Goal: Task Accomplishment & Management: Complete application form

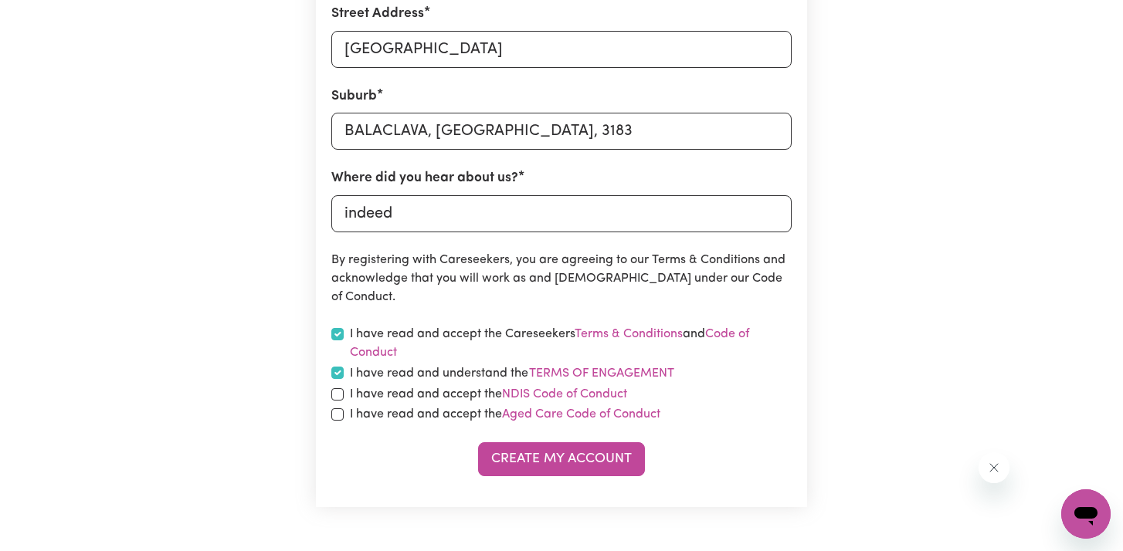
scroll to position [609, 0]
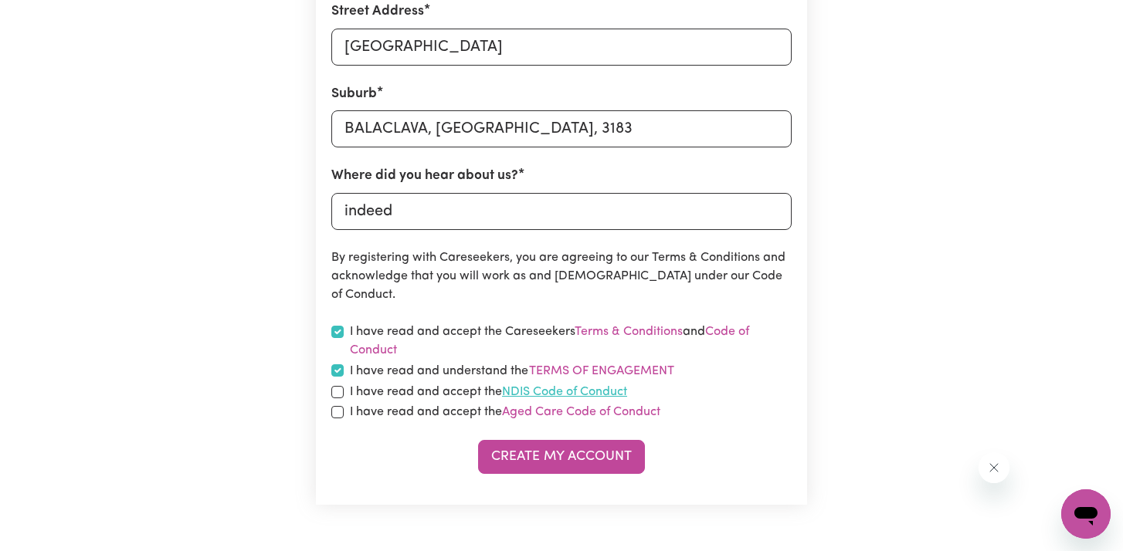
click at [581, 387] on link "NDIS Code of Conduct" at bounding box center [564, 392] width 125 height 12
click at [635, 371] on button "Terms of Engagement" at bounding box center [601, 371] width 147 height 20
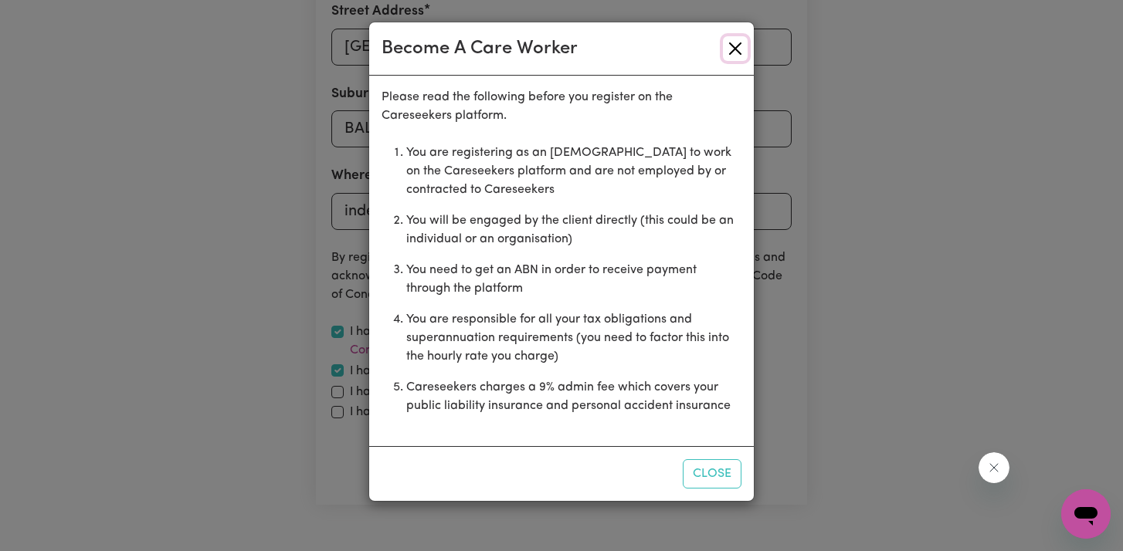
click at [732, 47] on button "Close" at bounding box center [735, 48] width 25 height 25
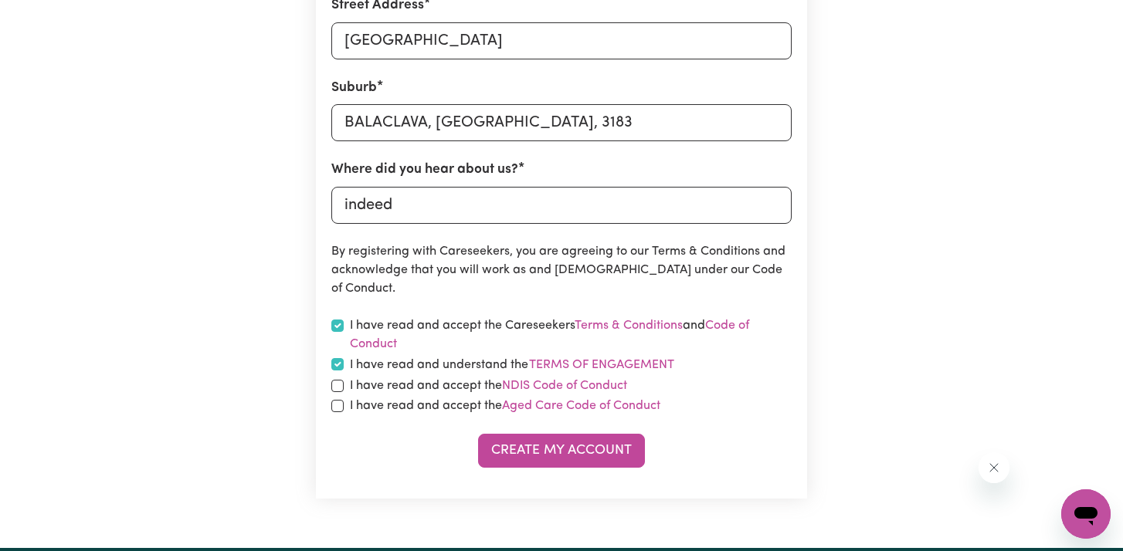
scroll to position [623, 0]
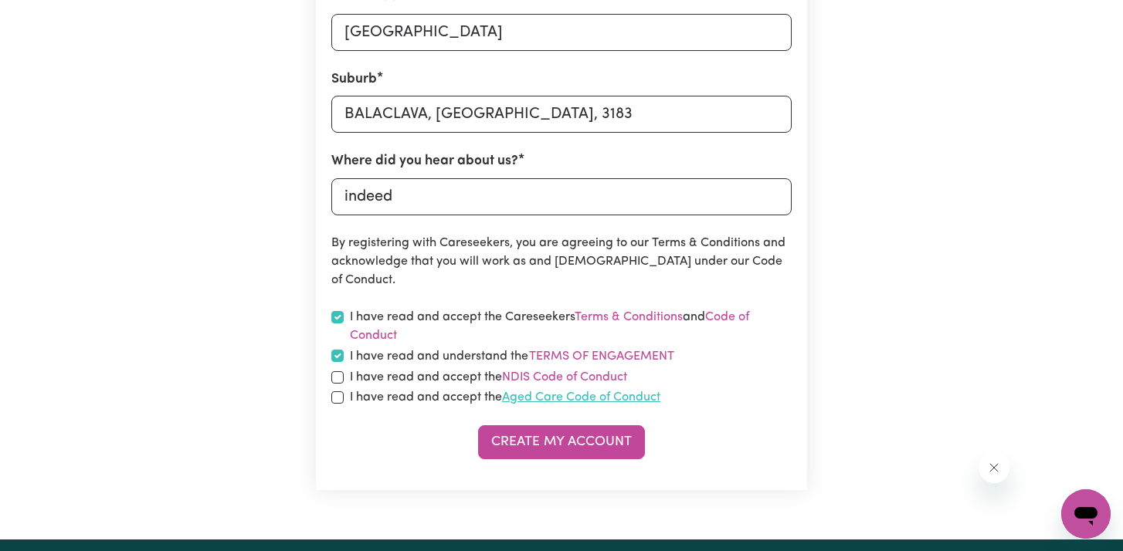
click at [653, 401] on link "Aged Care Code of Conduct" at bounding box center [581, 398] width 158 height 12
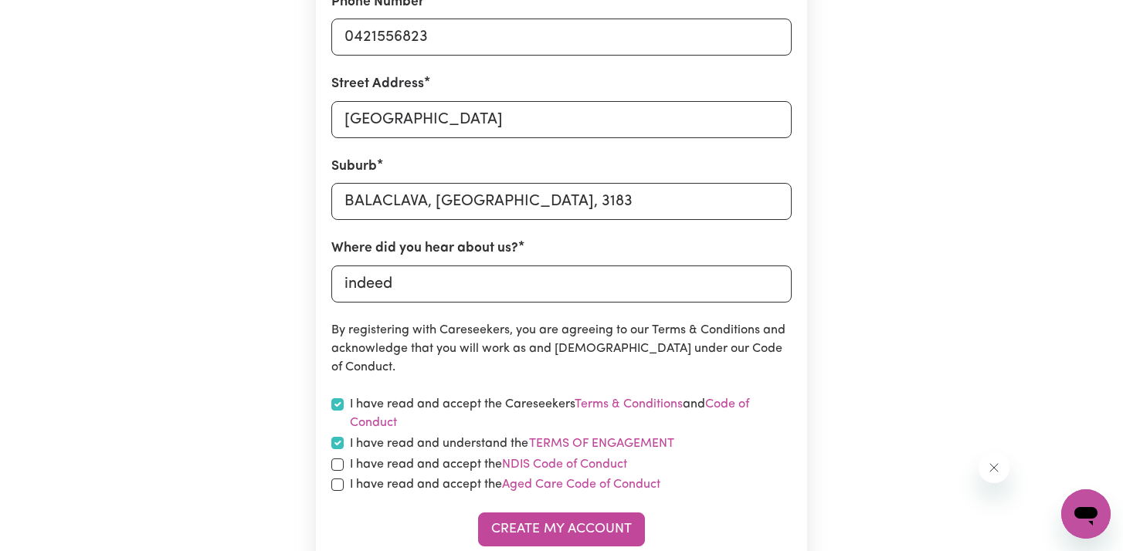
scroll to position [550, 0]
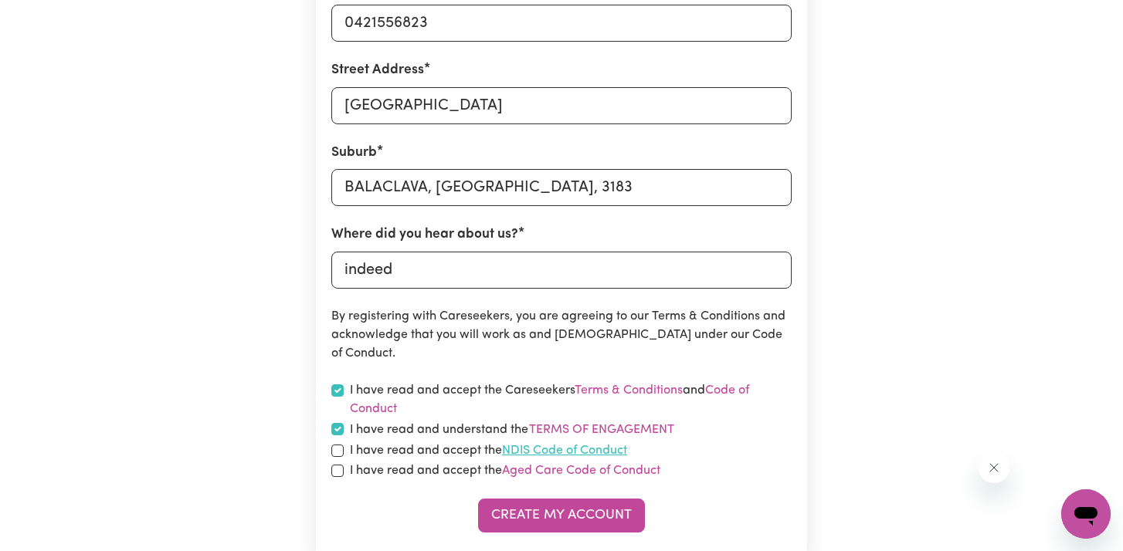
click at [599, 449] on link "NDIS Code of Conduct" at bounding box center [564, 451] width 125 height 12
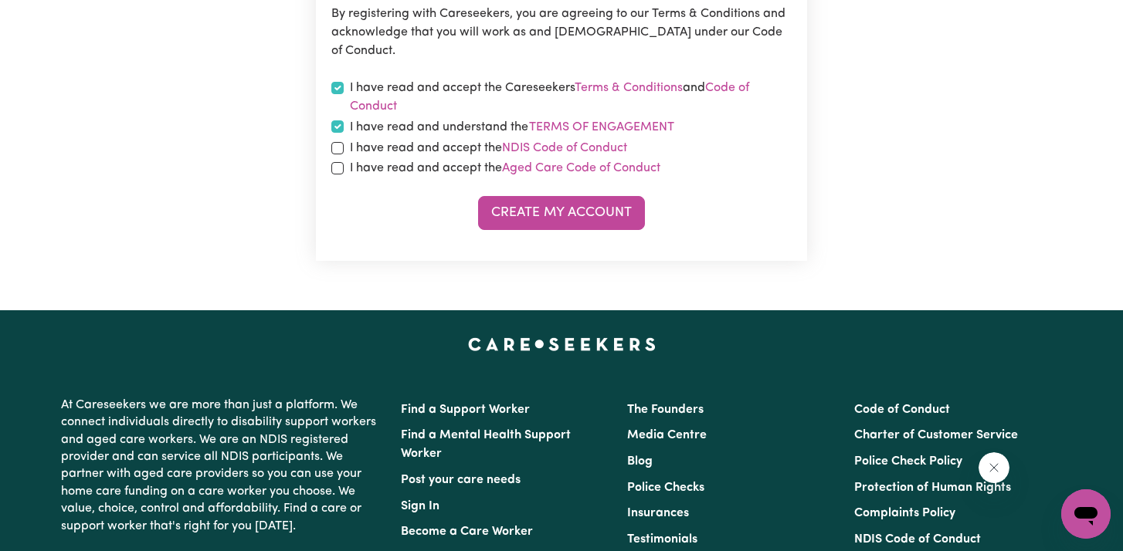
scroll to position [885, 0]
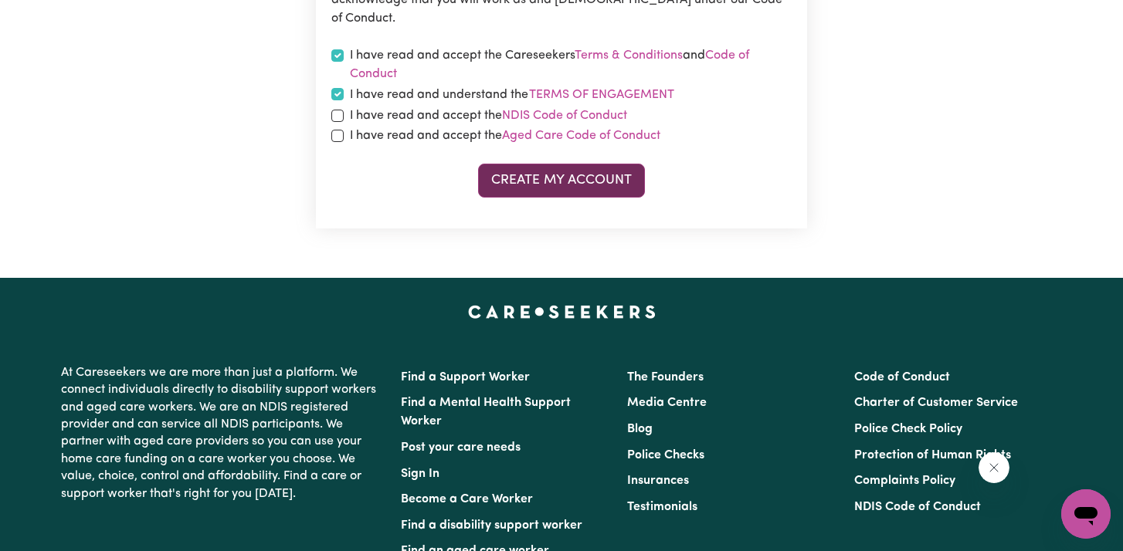
click at [533, 170] on button "Create My Account" at bounding box center [561, 181] width 167 height 34
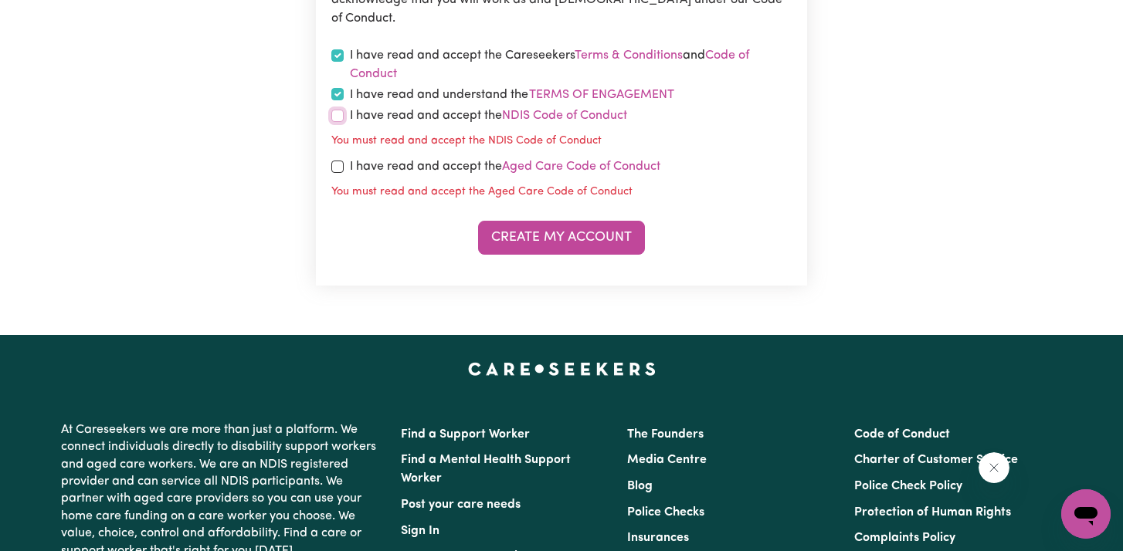
click at [341, 117] on input "checkbox" at bounding box center [337, 116] width 12 height 12
checkbox input "true"
click at [340, 168] on input "checkbox" at bounding box center [337, 167] width 12 height 12
checkbox input "true"
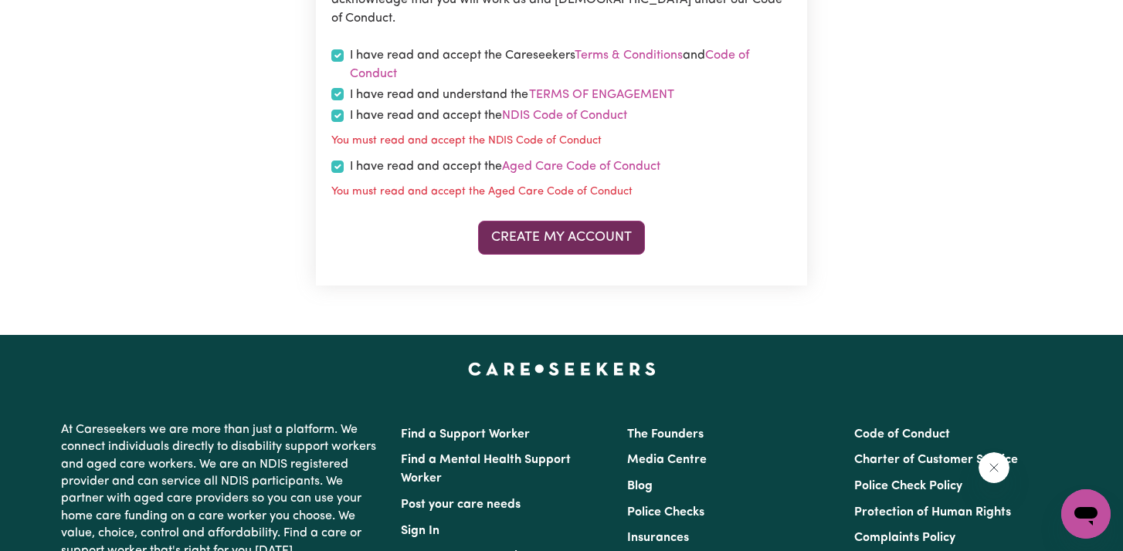
click at [529, 244] on button "Create My Account" at bounding box center [561, 238] width 167 height 34
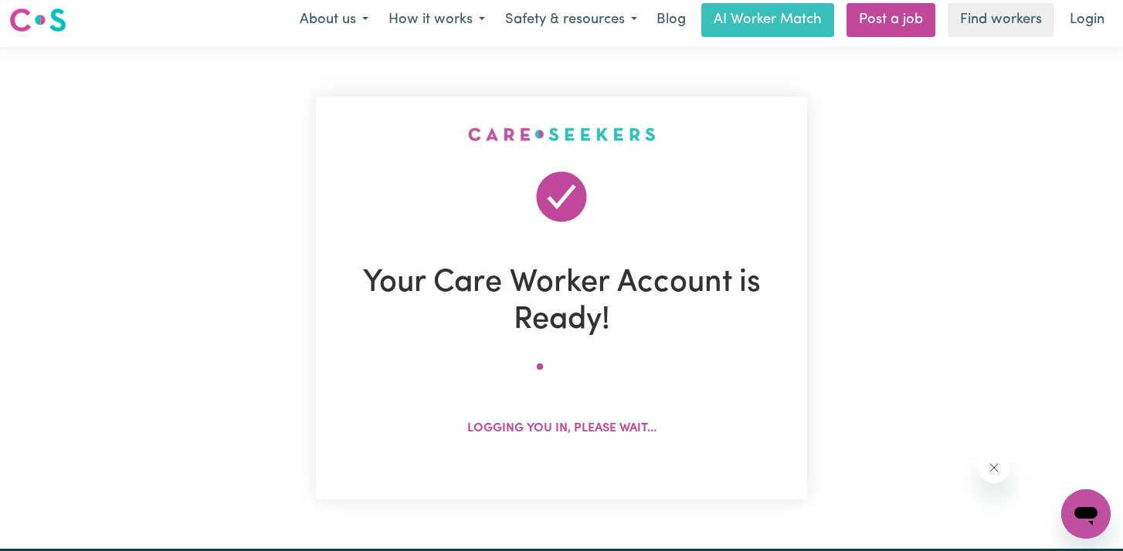
scroll to position [0, 0]
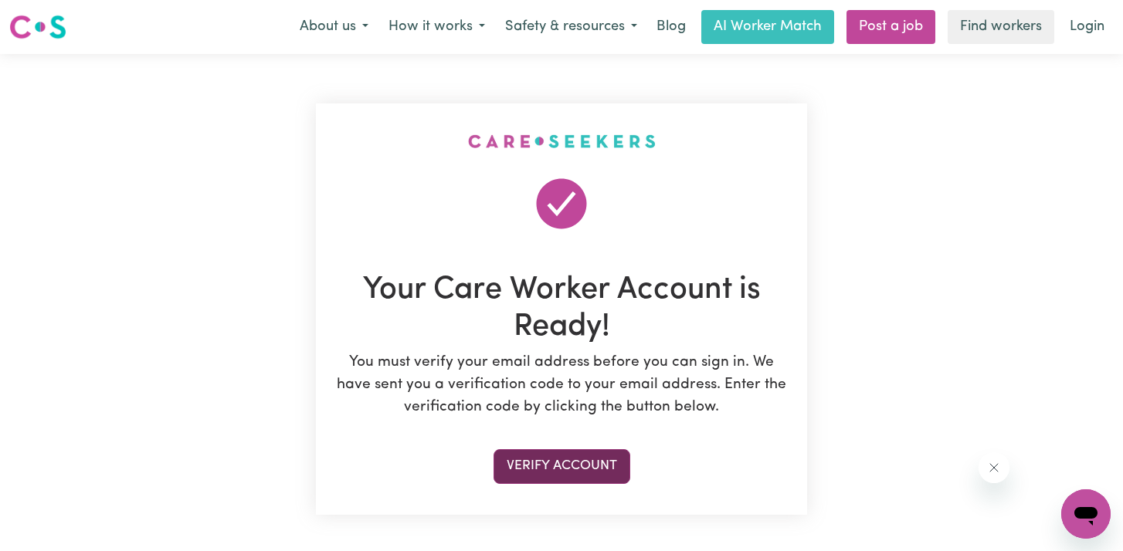
click at [573, 456] on button "Verify Account" at bounding box center [561, 466] width 137 height 34
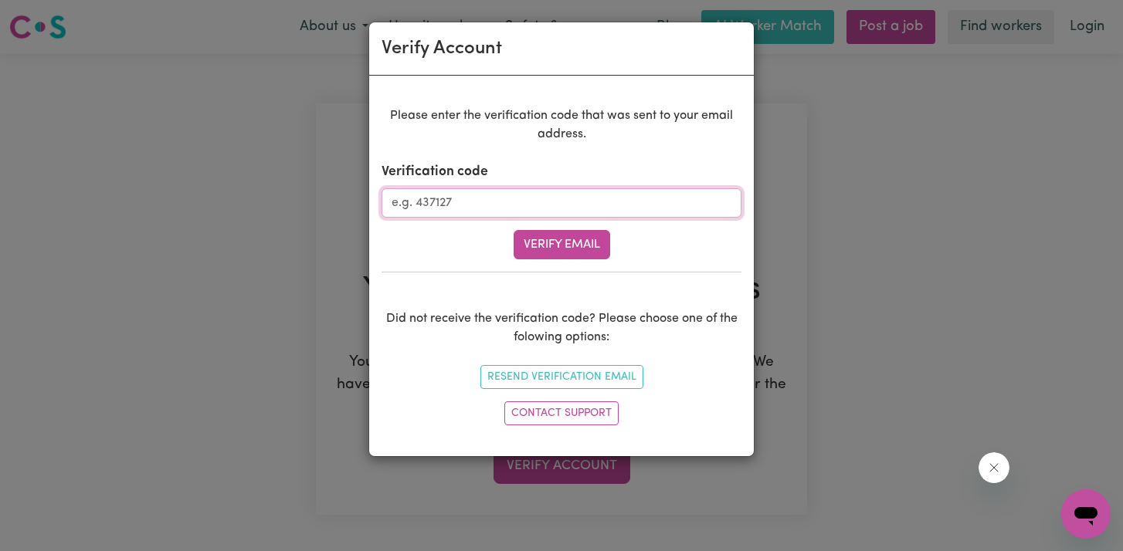
click at [463, 205] on input "Verification code" at bounding box center [561, 202] width 360 height 29
type input "622057"
click at [561, 251] on button "Verify Email" at bounding box center [562, 244] width 97 height 29
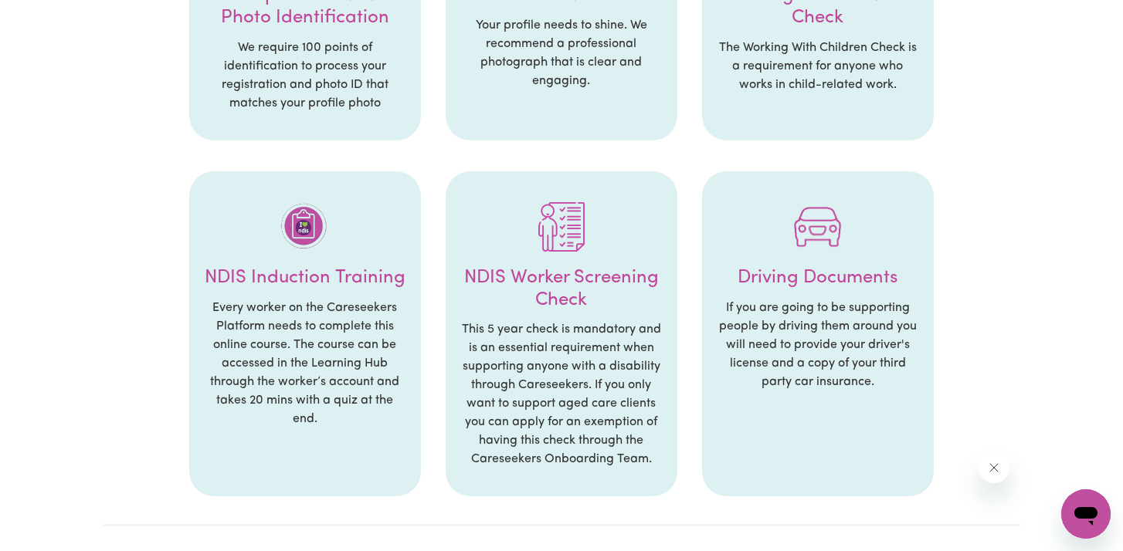
scroll to position [770, 0]
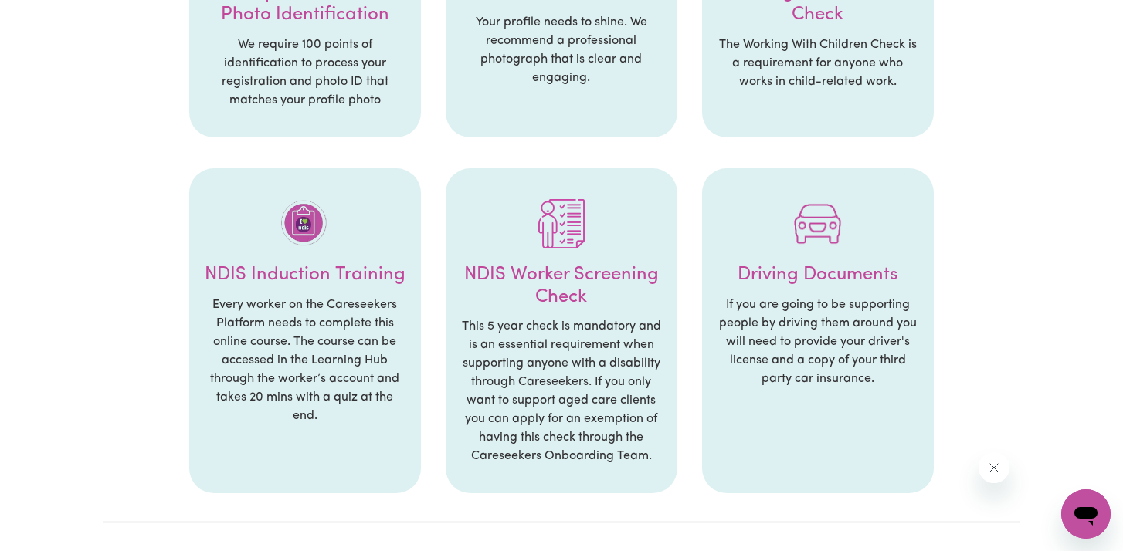
click at [561, 267] on h4 "NDIS Worker Screening Check" at bounding box center [561, 286] width 201 height 45
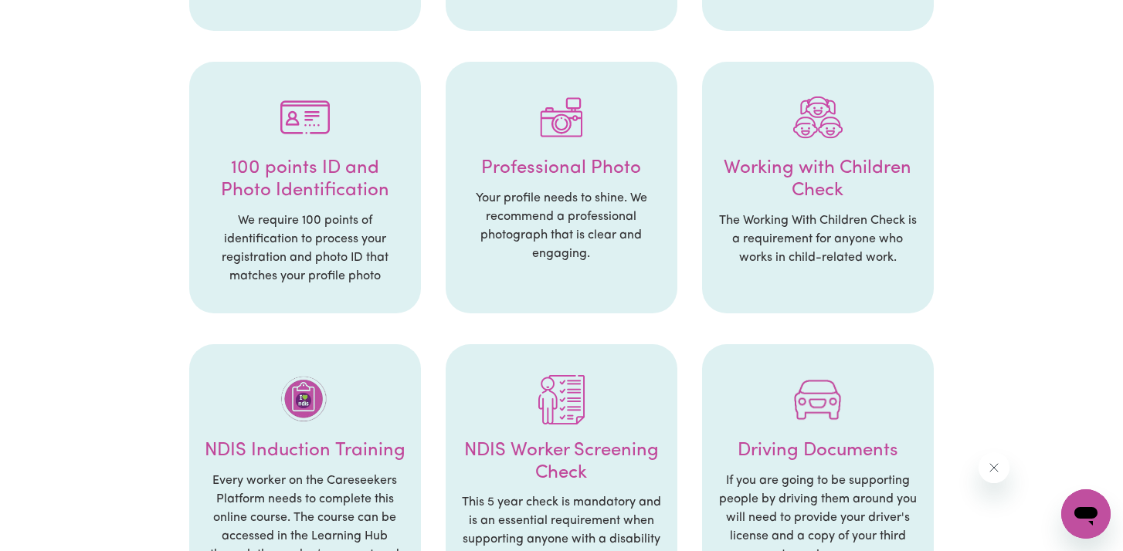
scroll to position [592, 0]
click at [284, 164] on h4 "100 points ID and Photo Identification" at bounding box center [305, 181] width 201 height 45
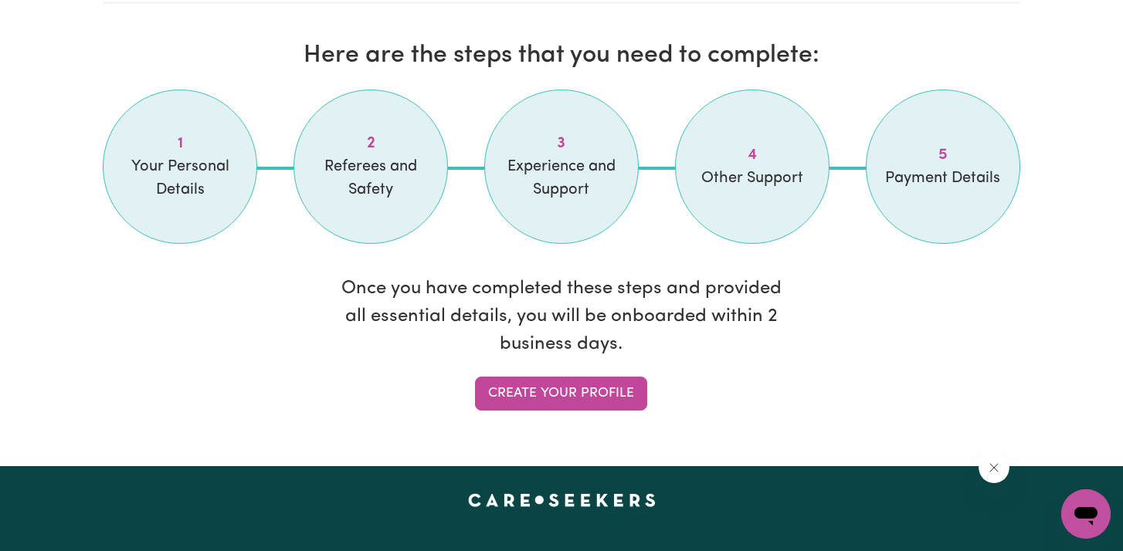
scroll to position [1290, 0]
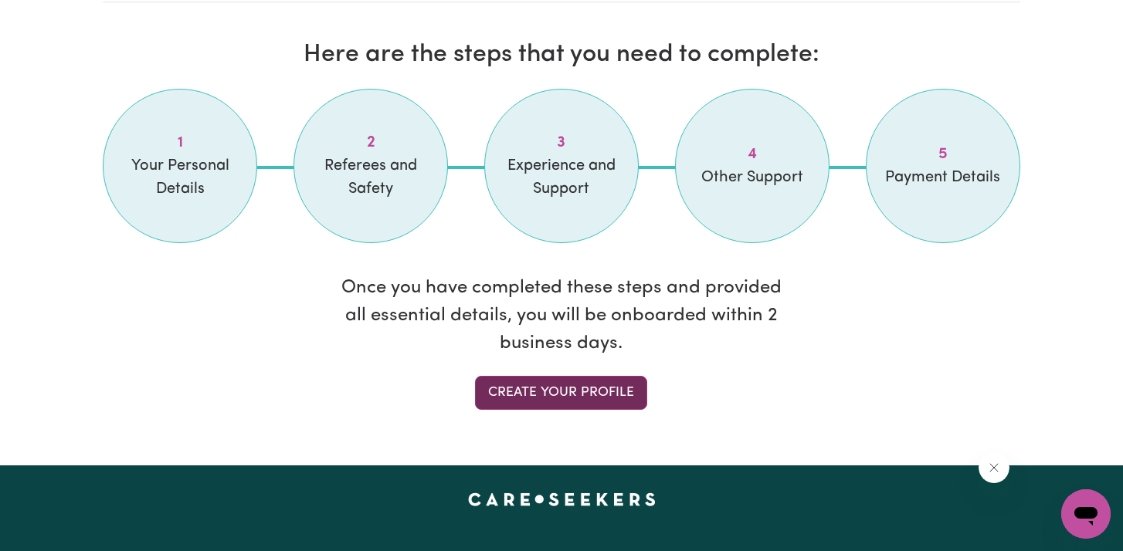
click at [556, 388] on link "Create your profile" at bounding box center [561, 393] width 172 height 34
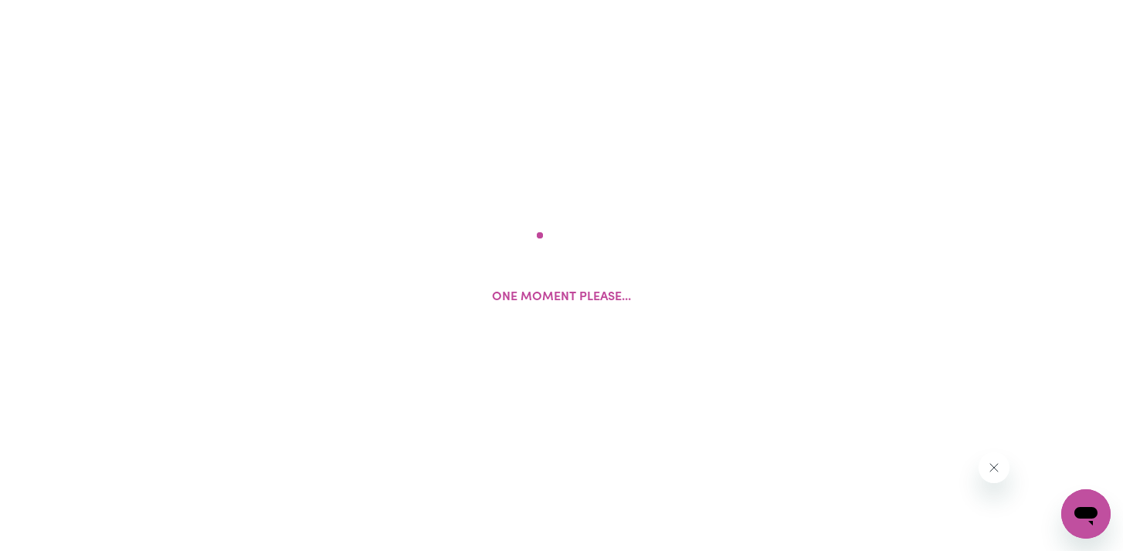
select select "Studying a healthcare related degree or qualification"
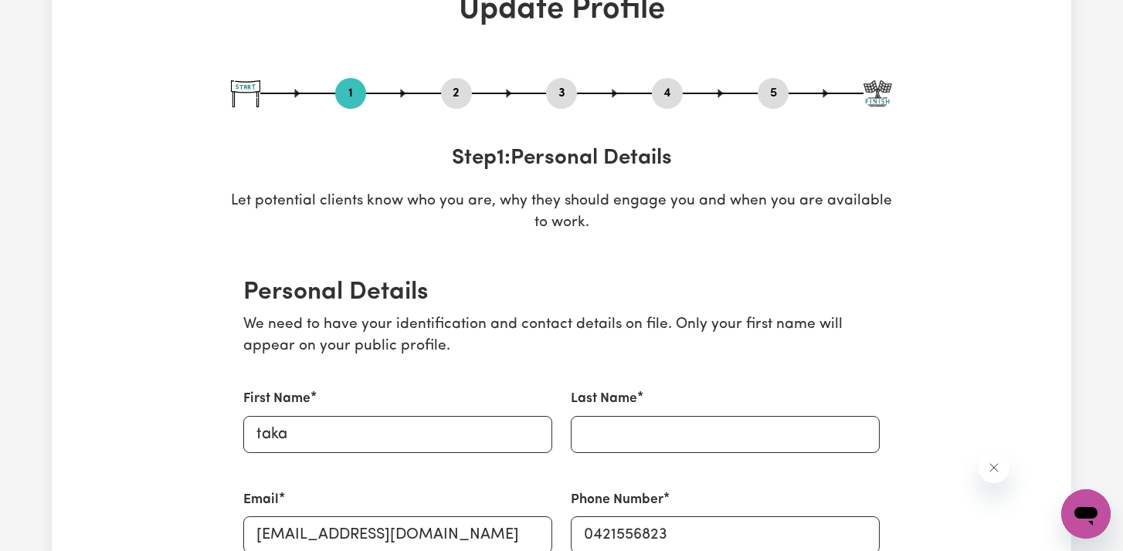
scroll to position [107, 0]
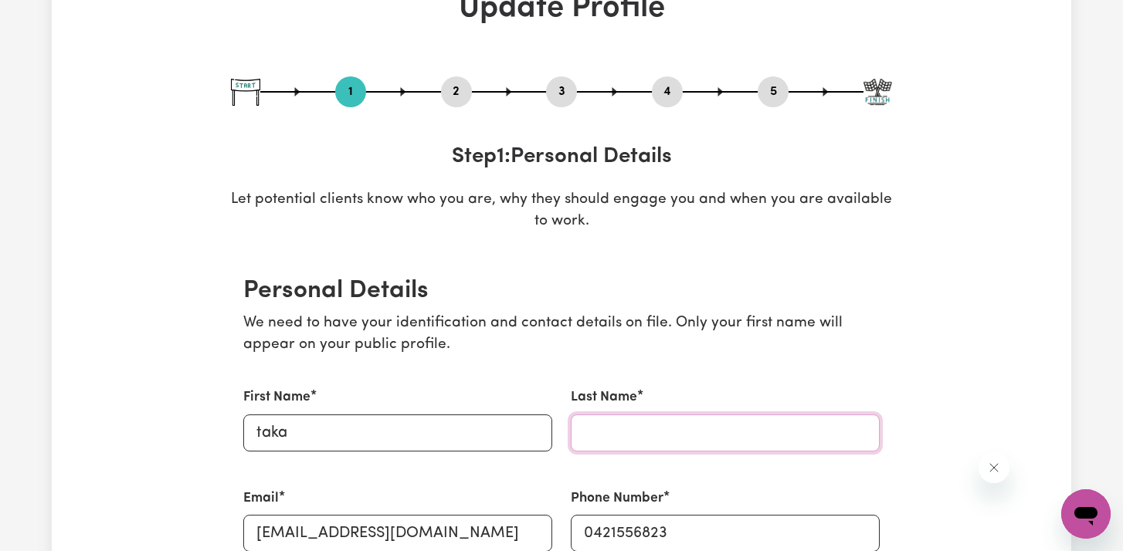
click at [600, 431] on input "Last Name" at bounding box center [725, 433] width 309 height 37
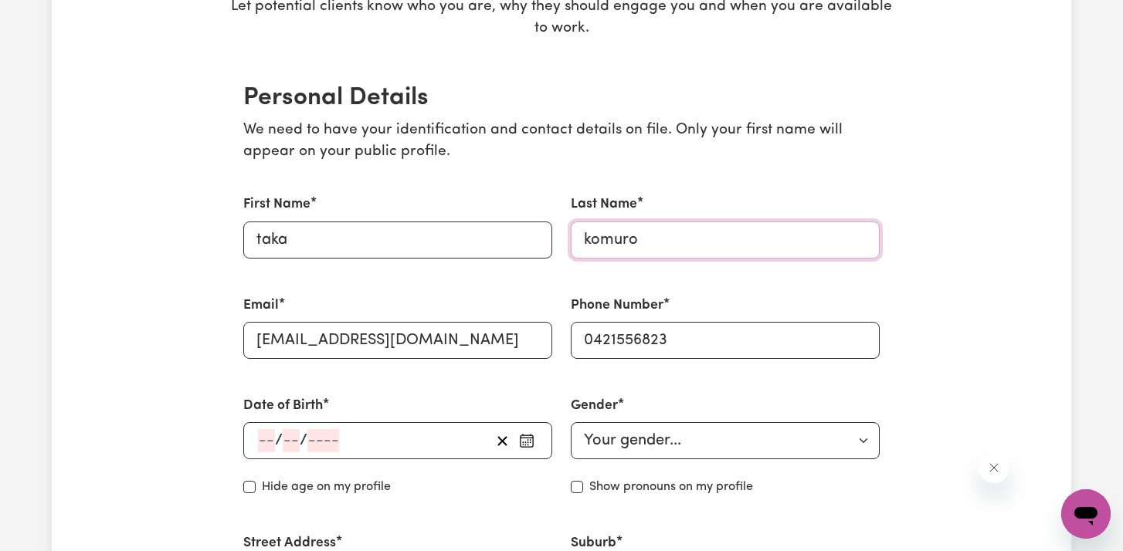
scroll to position [304, 0]
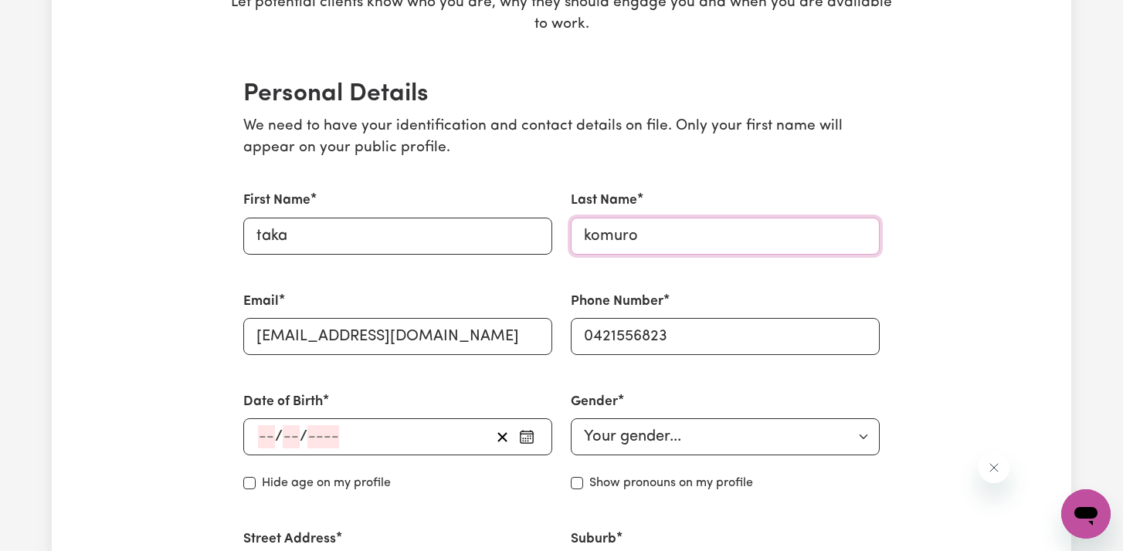
type input "komuro"
click at [265, 436] on input "number" at bounding box center [266, 436] width 17 height 23
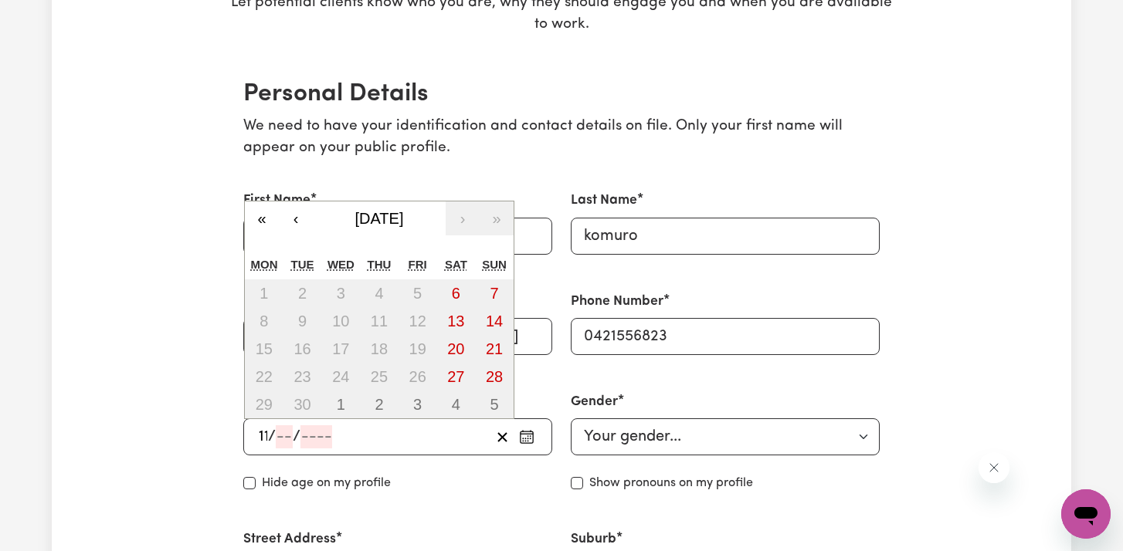
type input "11"
type input "06"
type input "197"
type input "[DATE]"
type input "6"
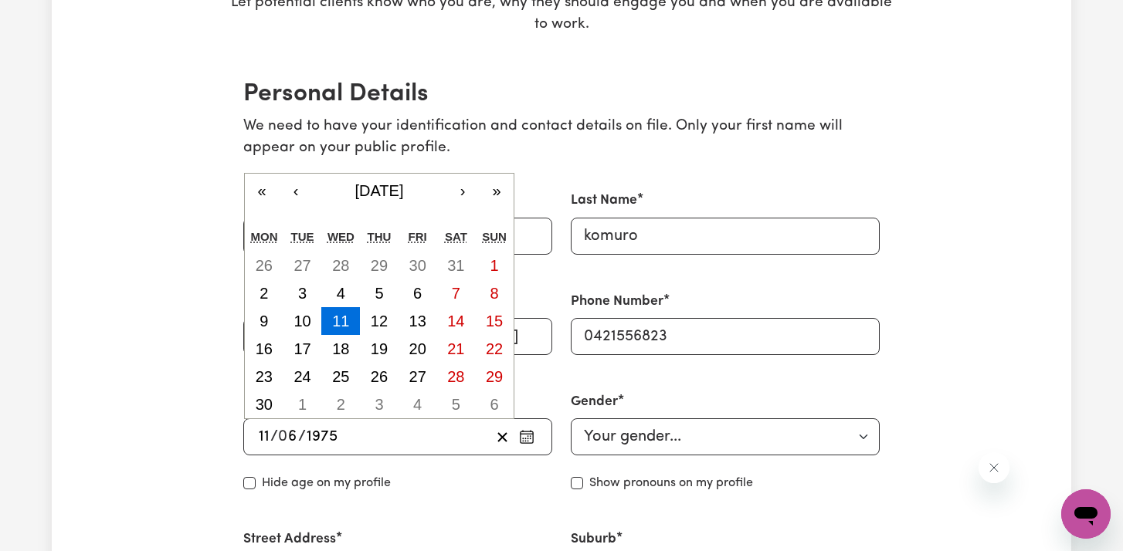
type input "1975"
click at [428, 507] on div "Date of Birth [DEMOGRAPHIC_DATA] 11 / 0 6 / [DEMOGRAPHIC_DATA] « ‹ [DATE] › » M…" at bounding box center [397, 442] width 327 height 137
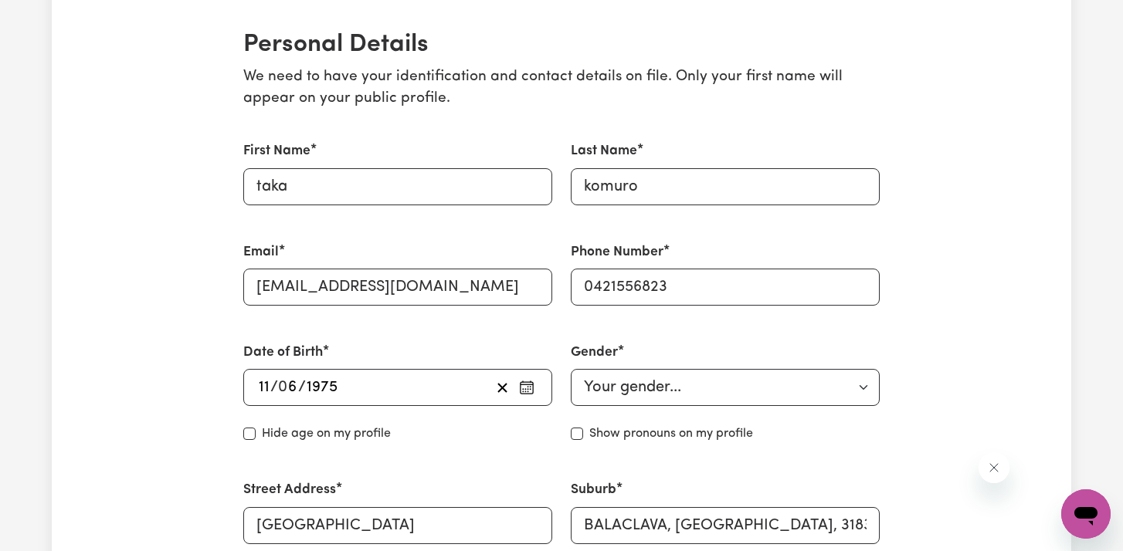
scroll to position [357, 0]
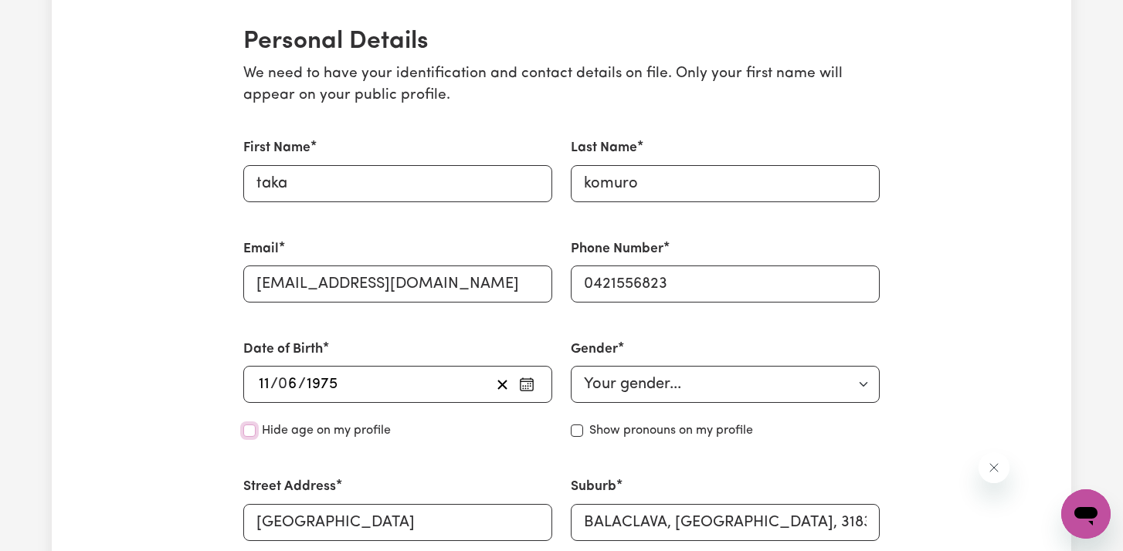
click at [249, 433] on input "Hide age" at bounding box center [249, 431] width 12 height 12
checkbox input "true"
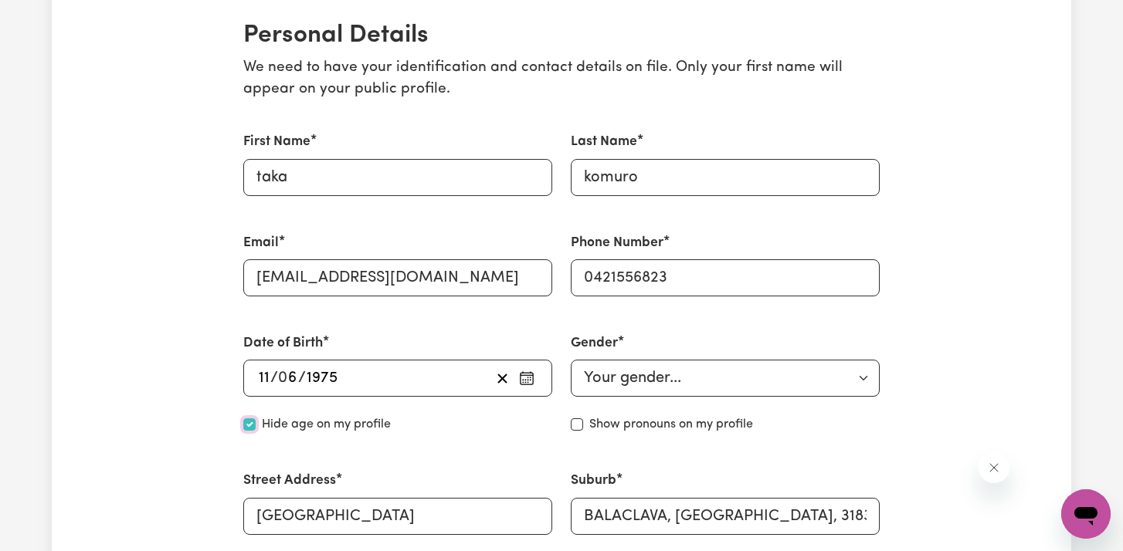
scroll to position [368, 0]
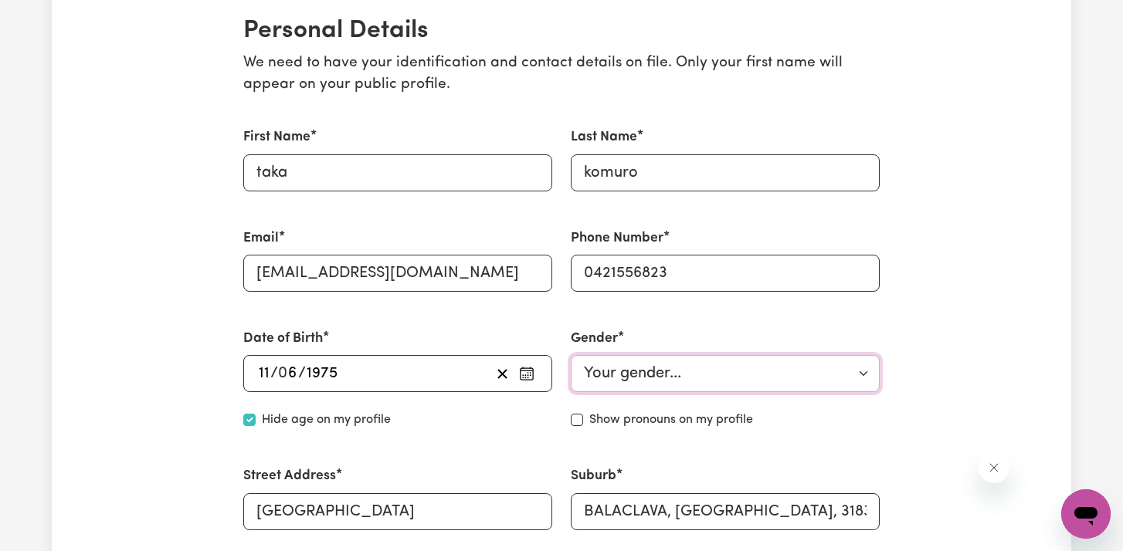
click at [771, 380] on select "Your gender... [DEMOGRAPHIC_DATA] [DEMOGRAPHIC_DATA] [DEMOGRAPHIC_DATA] Other P…" at bounding box center [725, 373] width 309 height 37
select select "[DEMOGRAPHIC_DATA]"
click at [571, 355] on select "Your gender... [DEMOGRAPHIC_DATA] [DEMOGRAPHIC_DATA] [DEMOGRAPHIC_DATA] Other P…" at bounding box center [725, 373] width 309 height 37
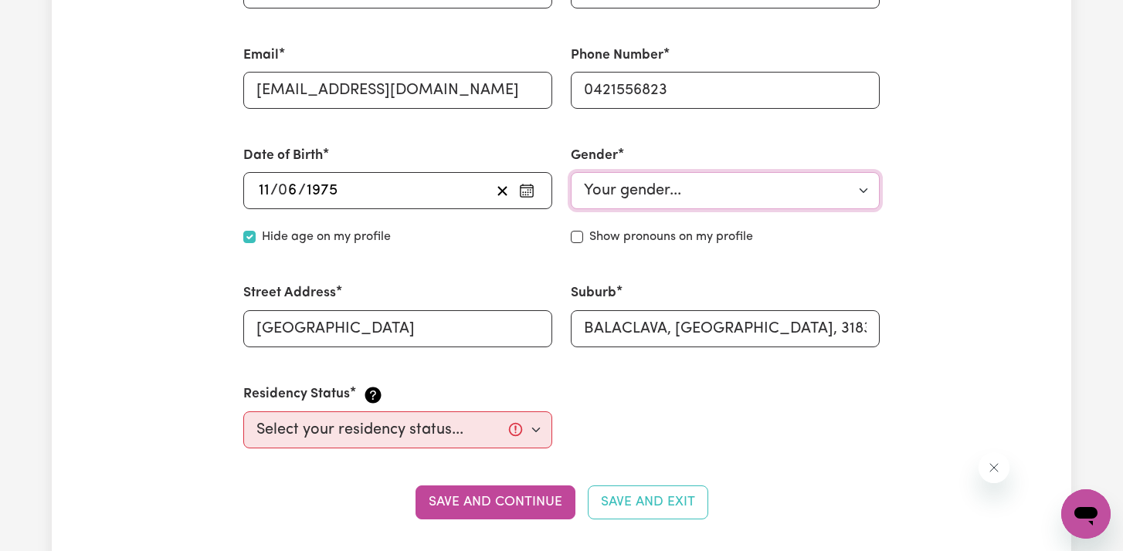
scroll to position [555, 0]
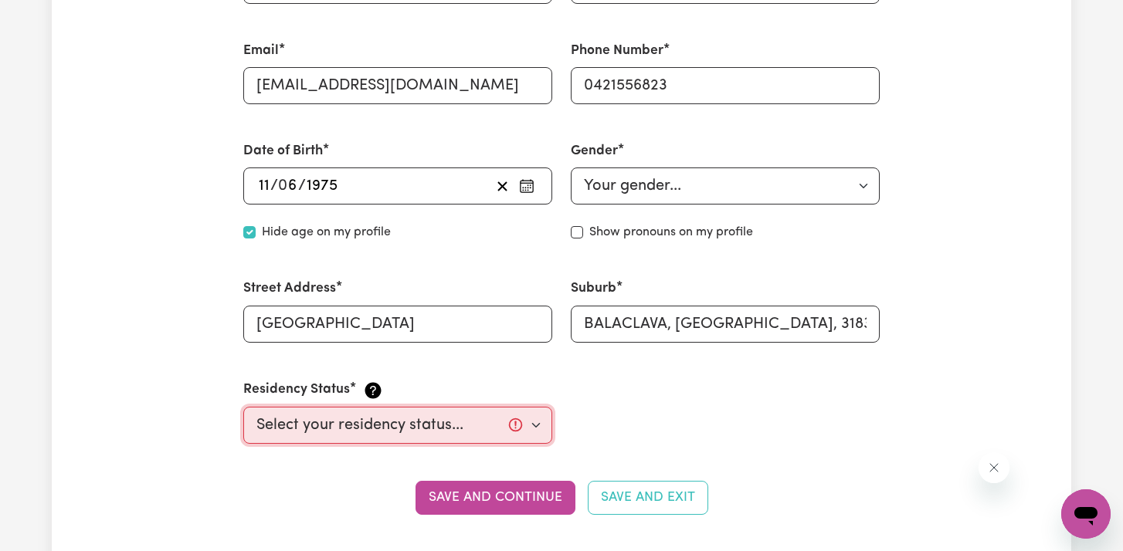
click at [506, 419] on select "Select your residency status... [DEMOGRAPHIC_DATA] citizen Australian PR [DEMOG…" at bounding box center [397, 425] width 309 height 37
select select "Australian PR"
click at [243, 407] on select "Select your residency status... [DEMOGRAPHIC_DATA] citizen Australian PR [DEMOG…" at bounding box center [397, 425] width 309 height 37
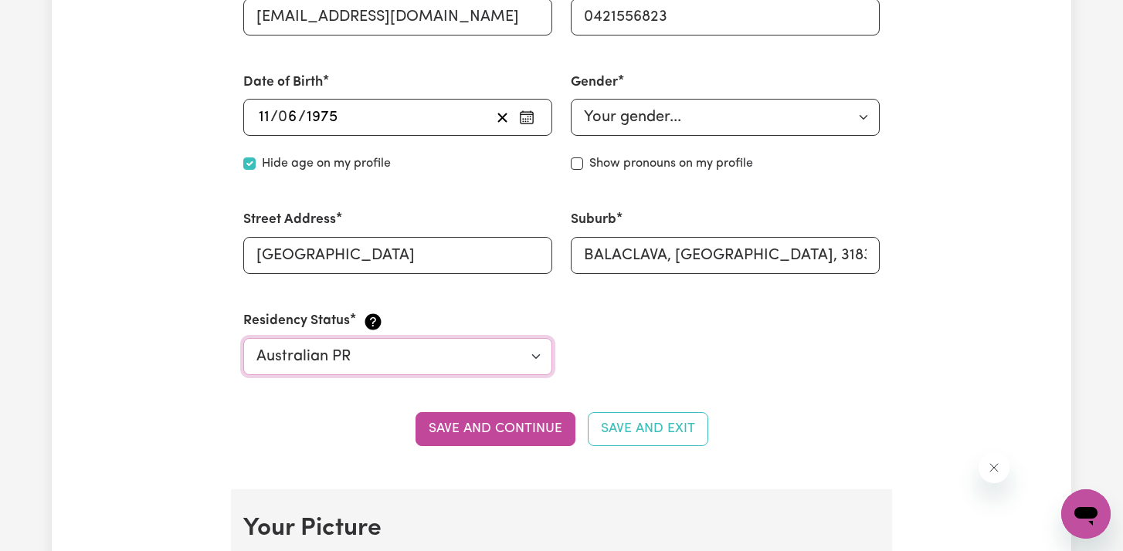
scroll to position [625, 0]
click at [483, 434] on button "Save and continue" at bounding box center [495, 429] width 160 height 34
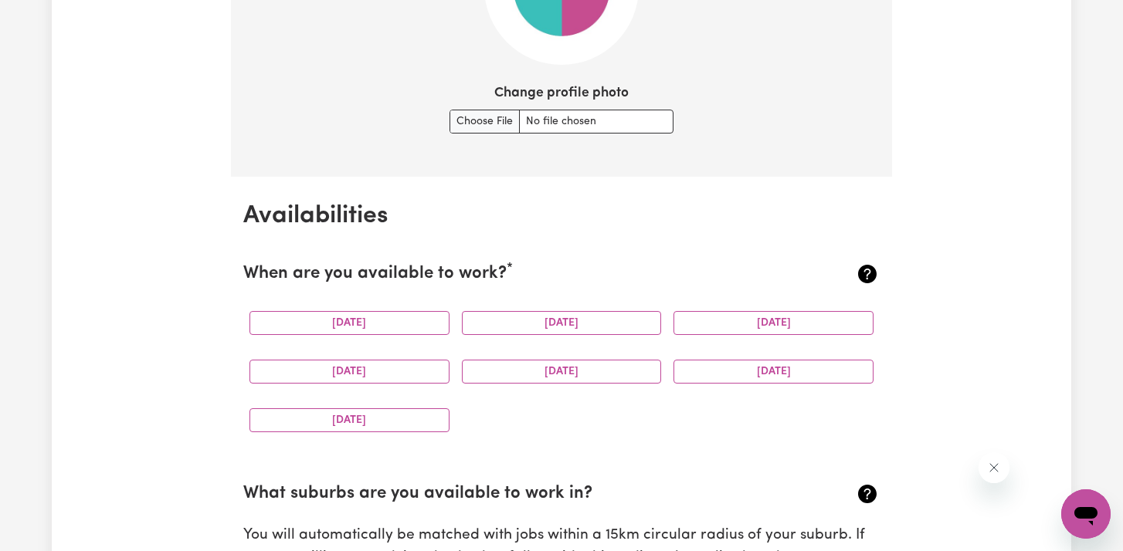
scroll to position [1272, 0]
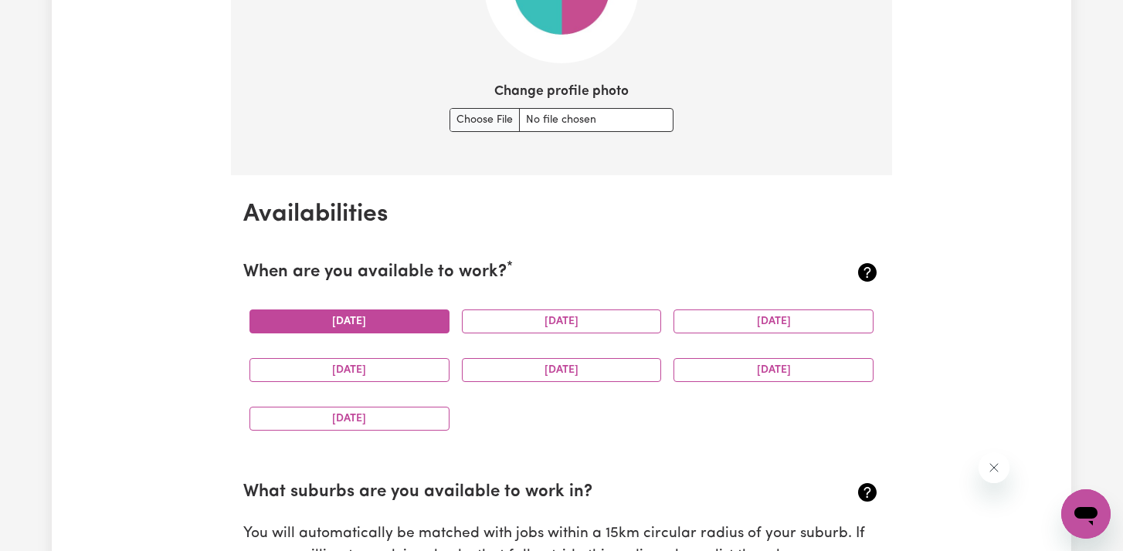
click at [422, 320] on button "[DATE]" at bounding box center [349, 322] width 200 height 24
click at [493, 320] on button "[DATE]" at bounding box center [562, 322] width 200 height 24
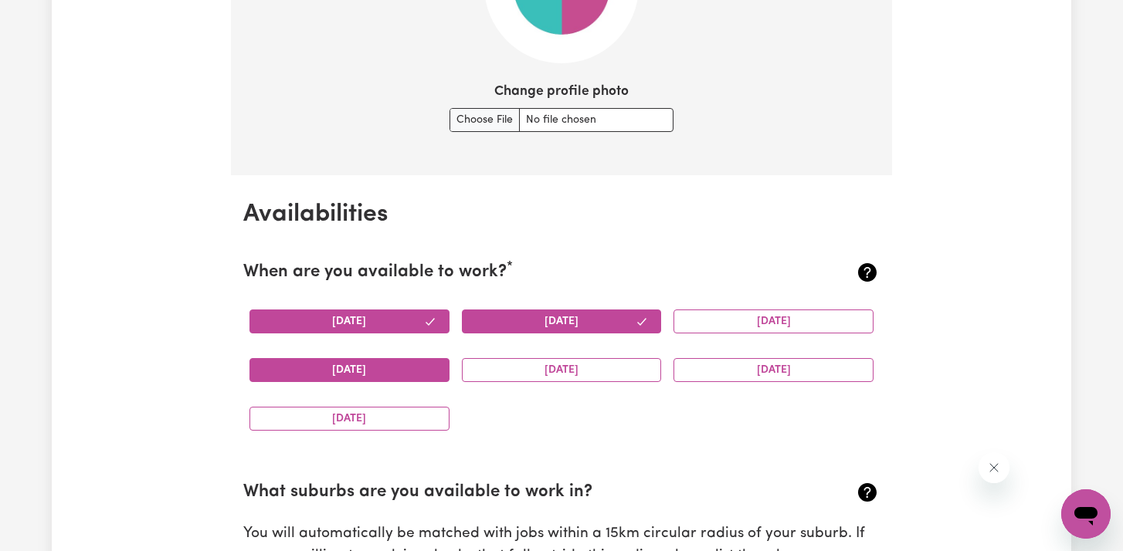
click at [400, 372] on button "[DATE]" at bounding box center [349, 370] width 200 height 24
click at [492, 364] on button "[DATE]" at bounding box center [562, 370] width 200 height 24
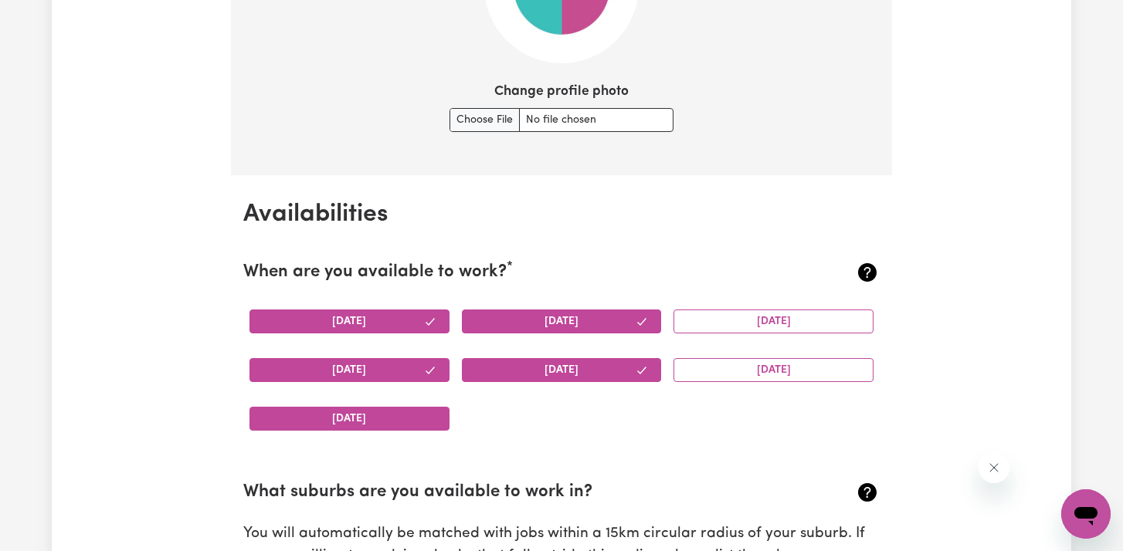
click at [389, 413] on button "[DATE]" at bounding box center [349, 419] width 200 height 24
click at [738, 327] on button "[DATE]" at bounding box center [773, 322] width 200 height 24
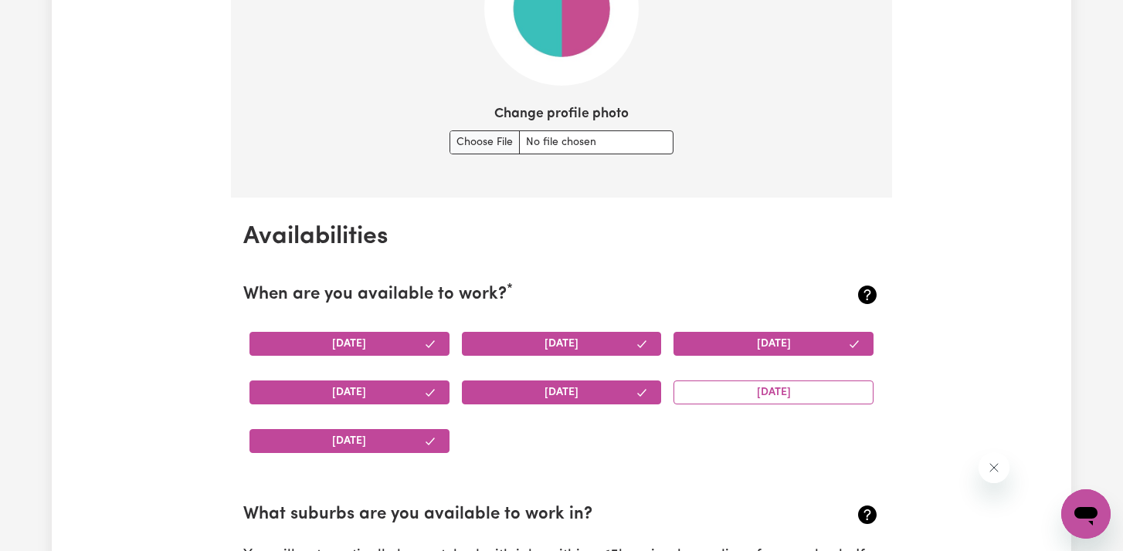
scroll to position [1247, 0]
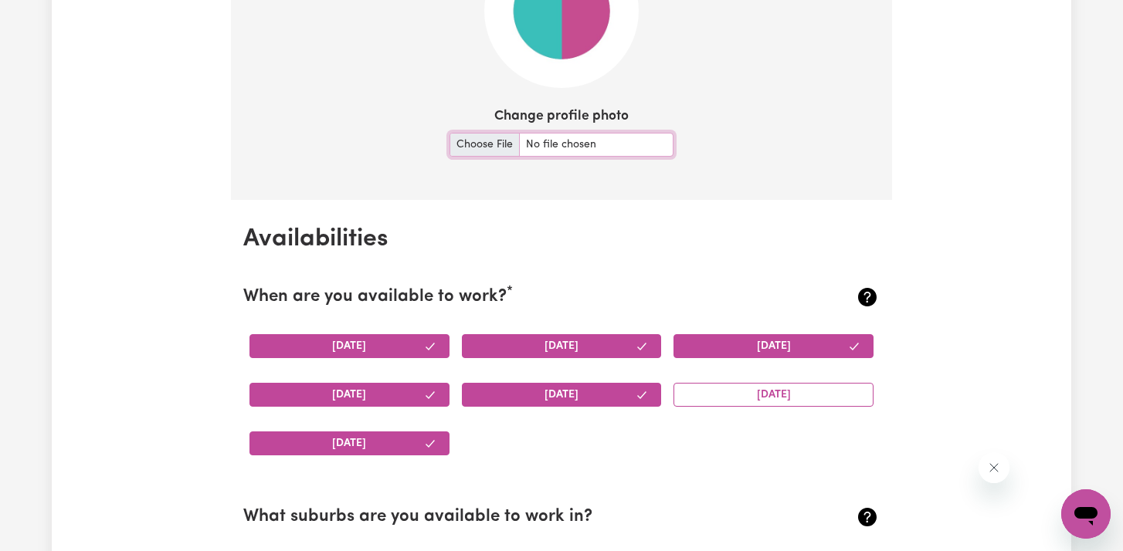
click at [481, 147] on input "Change profile photo" at bounding box center [561, 145] width 224 height 24
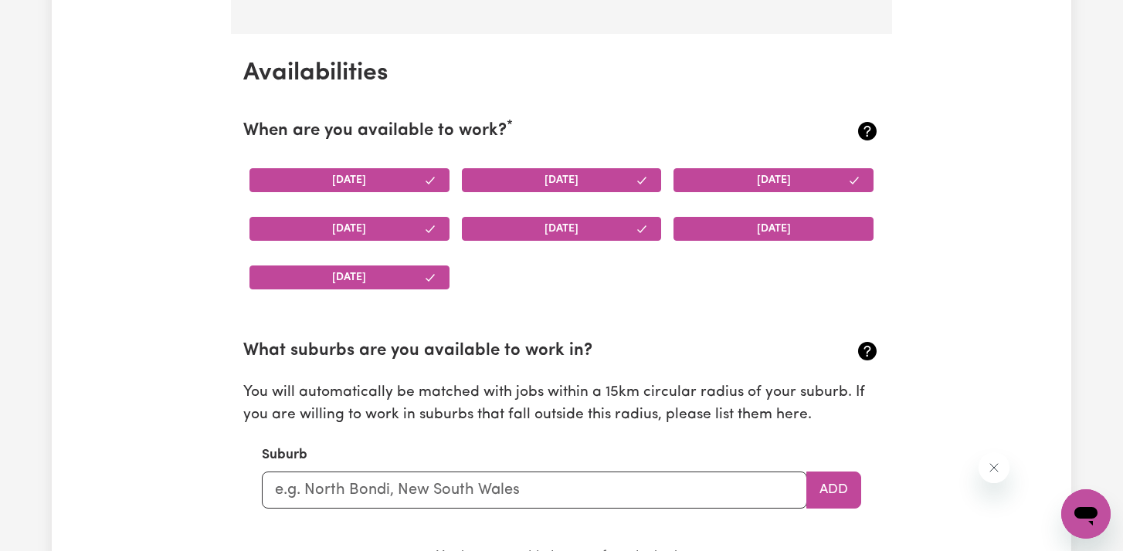
scroll to position [1435, 0]
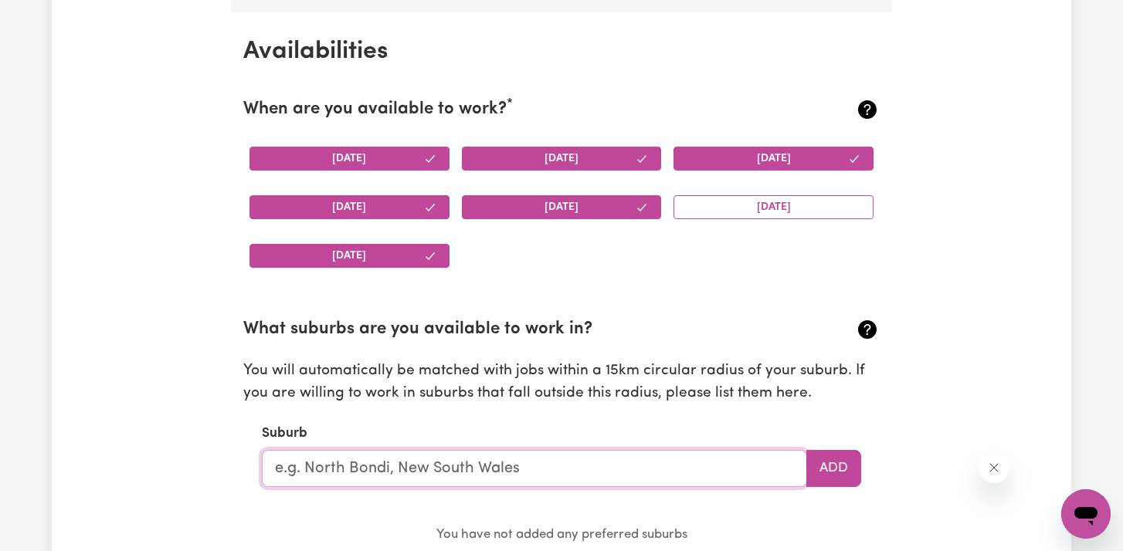
click at [629, 466] on input "text" at bounding box center [534, 468] width 545 height 37
type input "balac"
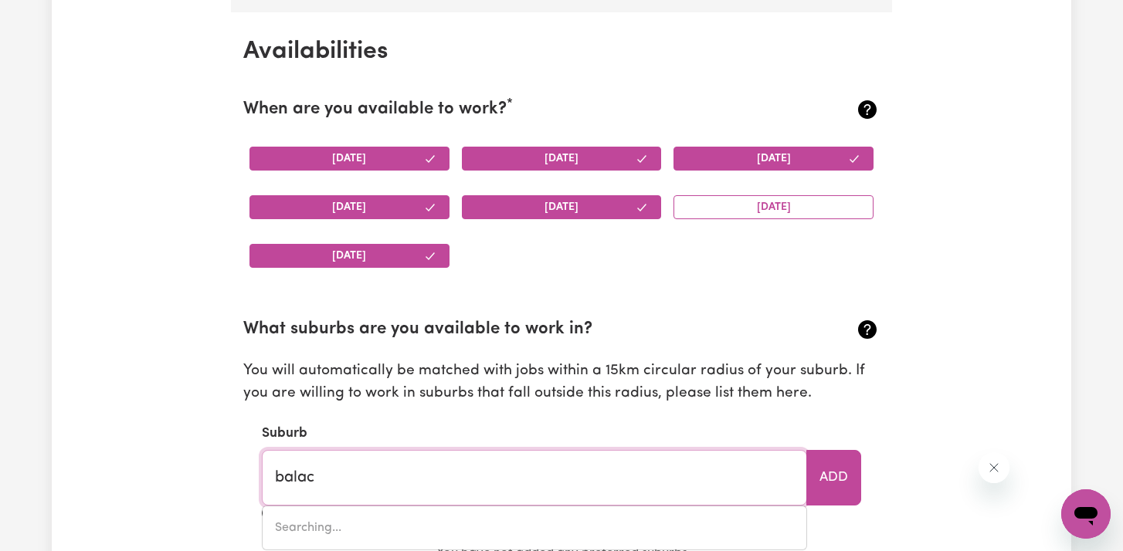
type input "balacLAVA, [GEOGRAPHIC_DATA], 2575"
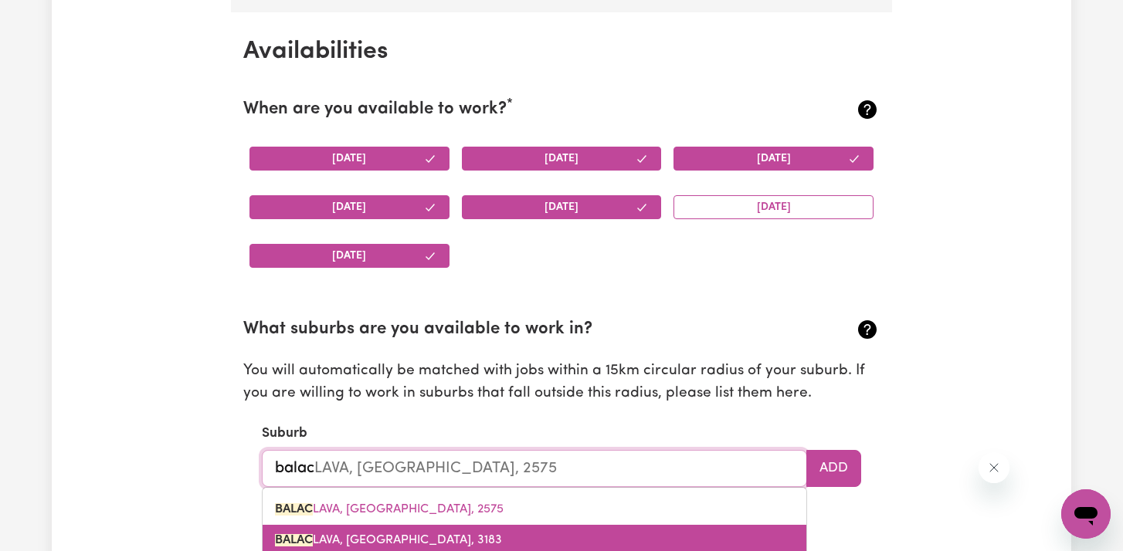
click at [476, 529] on link "BALAC LAVA, [GEOGRAPHIC_DATA], 3183" at bounding box center [535, 540] width 544 height 31
type input "BALACLAVA, [GEOGRAPHIC_DATA], 3183"
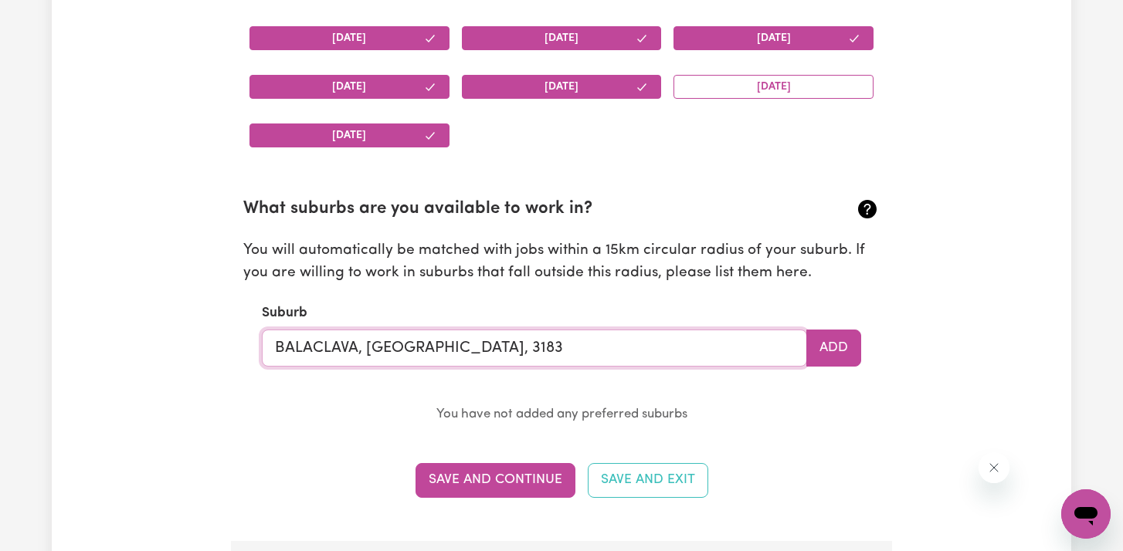
scroll to position [1571, 0]
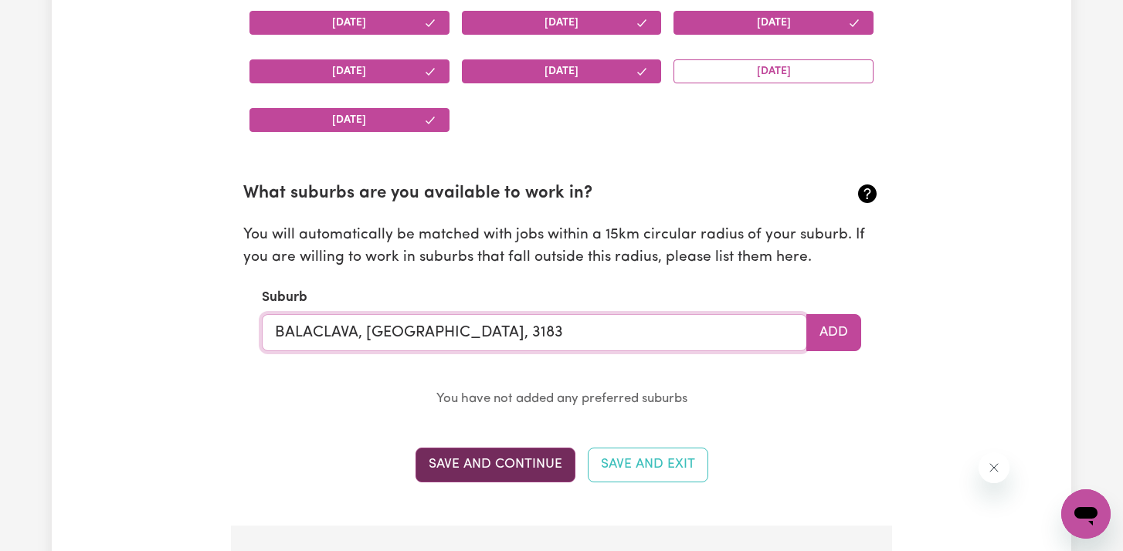
type input "BALACLAVA, [GEOGRAPHIC_DATA], 3183"
click at [490, 469] on button "Save and Continue" at bounding box center [495, 465] width 160 height 34
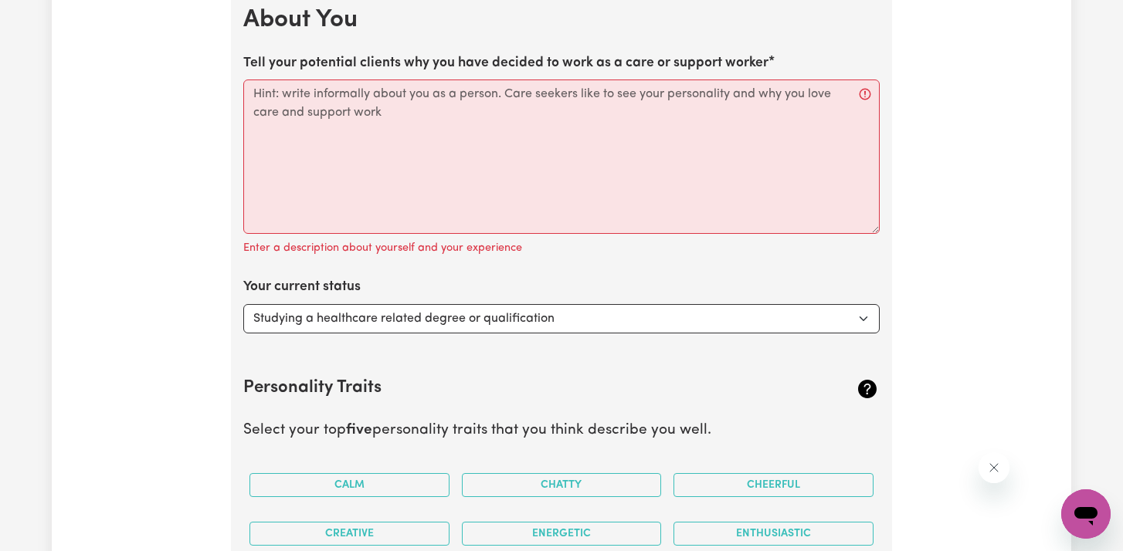
scroll to position [2117, 0]
click at [451, 319] on select "Select... Studying a healthcare related degree or qualification Studying a non-…" at bounding box center [561, 317] width 636 height 29
select select "Looking for extra work to fill my week and/or weekends"
click at [243, 303] on select "Select... Studying a healthcare related degree or qualification Studying a non-…" at bounding box center [561, 317] width 636 height 29
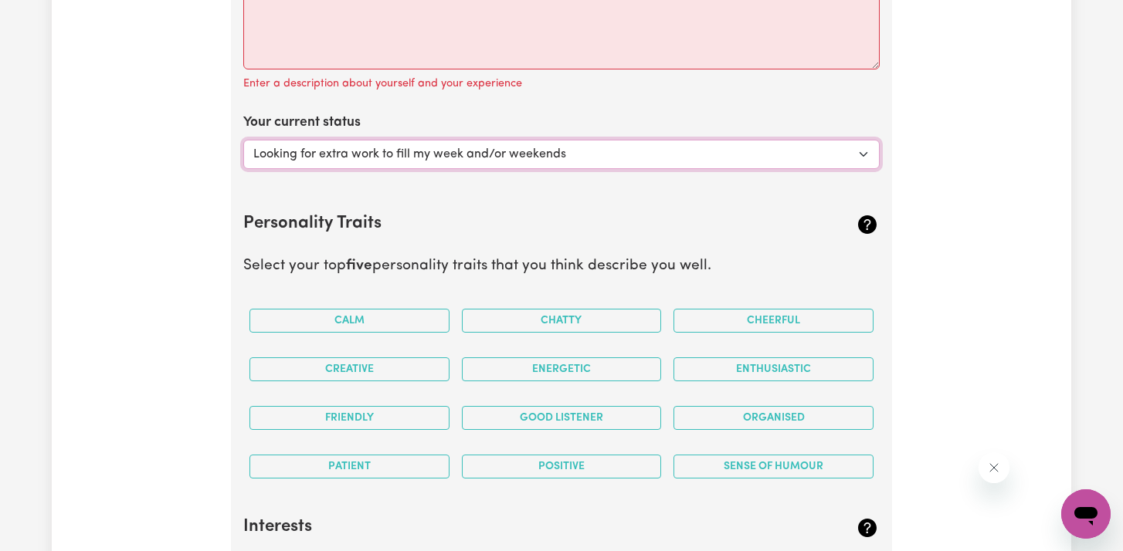
scroll to position [2287, 0]
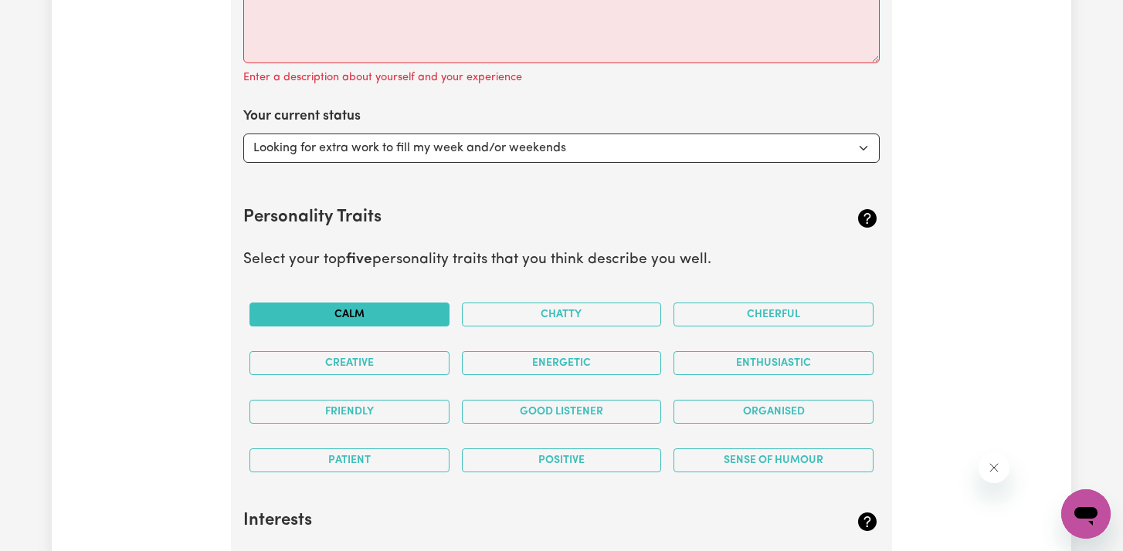
click at [402, 314] on button "Calm" at bounding box center [349, 315] width 200 height 24
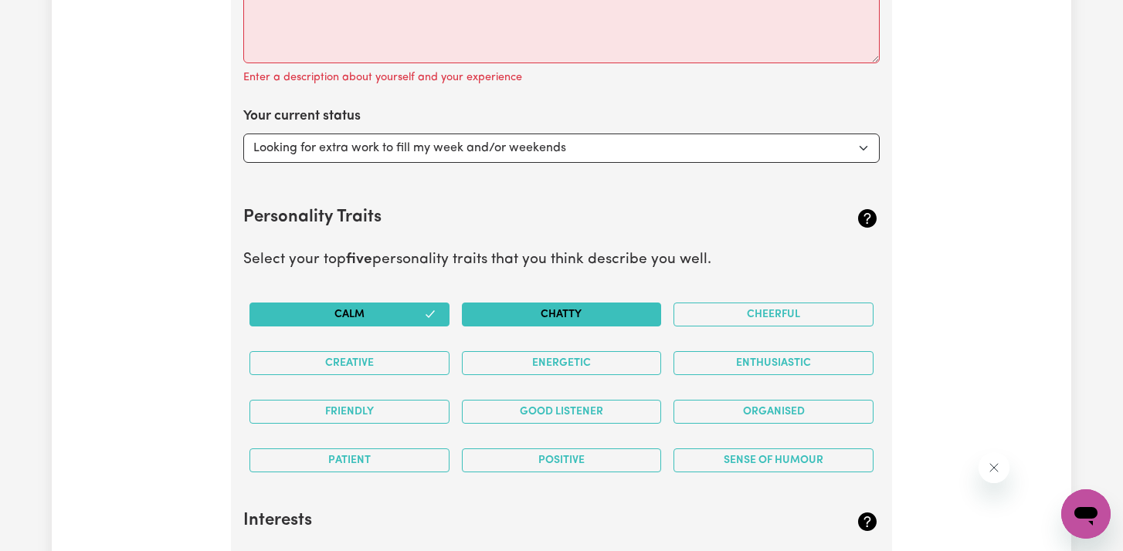
click at [490, 314] on button "Chatty" at bounding box center [562, 315] width 200 height 24
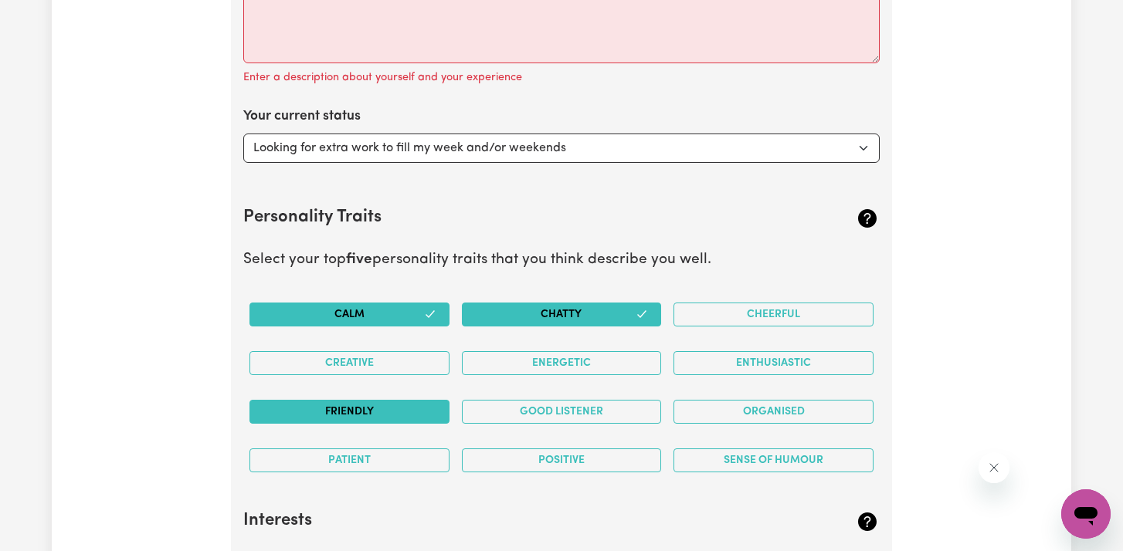
click at [409, 410] on button "Friendly" at bounding box center [349, 412] width 200 height 24
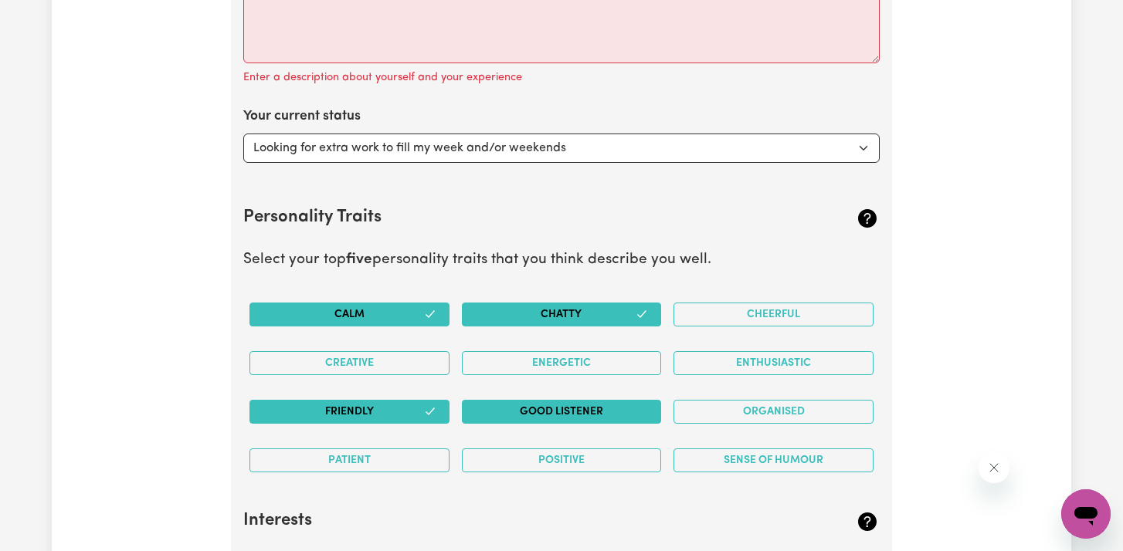
click at [491, 400] on button "Good Listener" at bounding box center [562, 412] width 200 height 24
click at [402, 457] on button "Patient" at bounding box center [349, 461] width 200 height 24
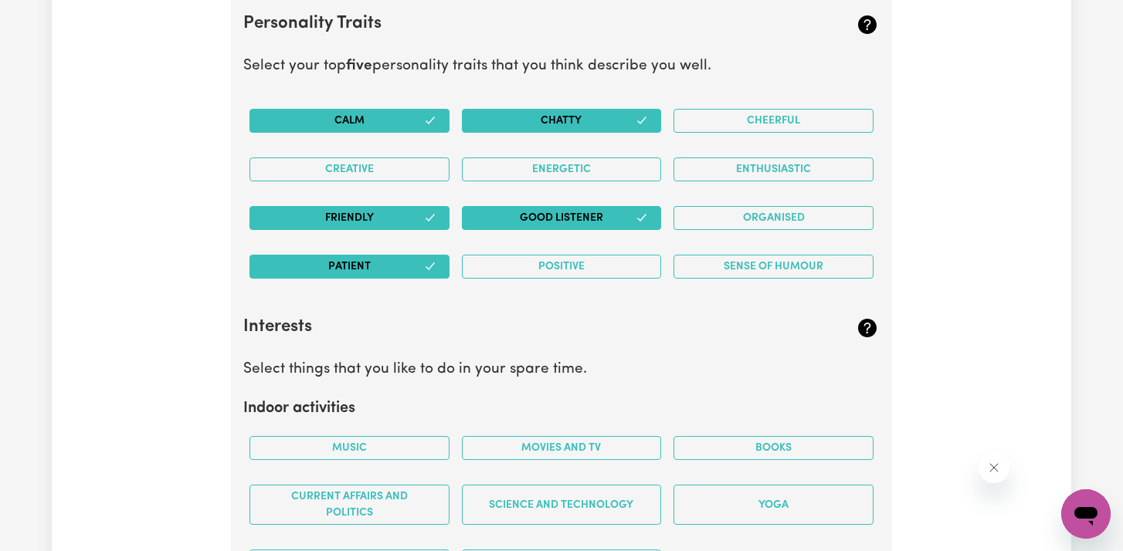
scroll to position [2484, 0]
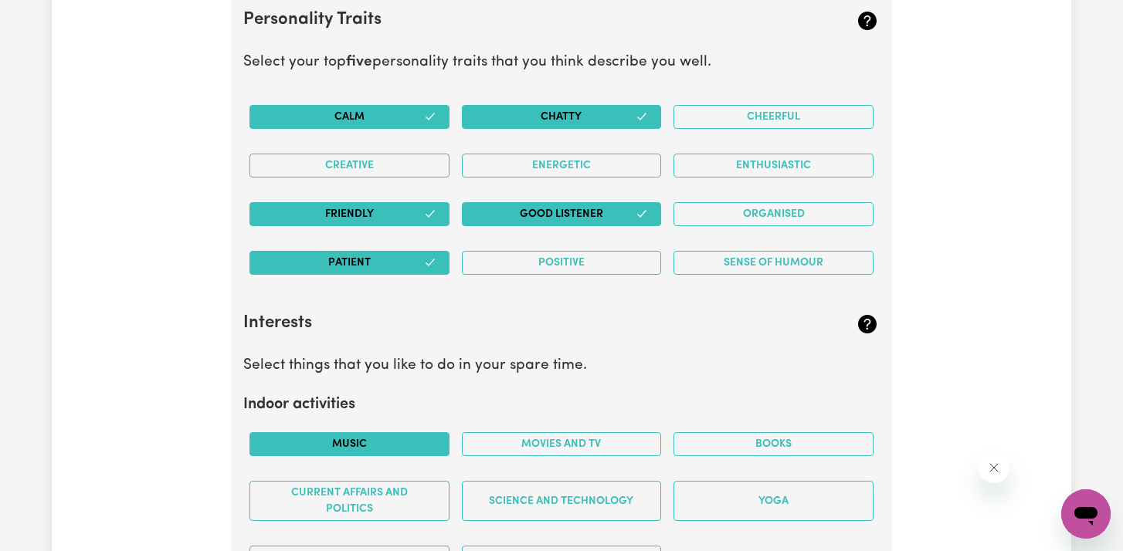
click at [400, 436] on button "Music" at bounding box center [349, 444] width 200 height 24
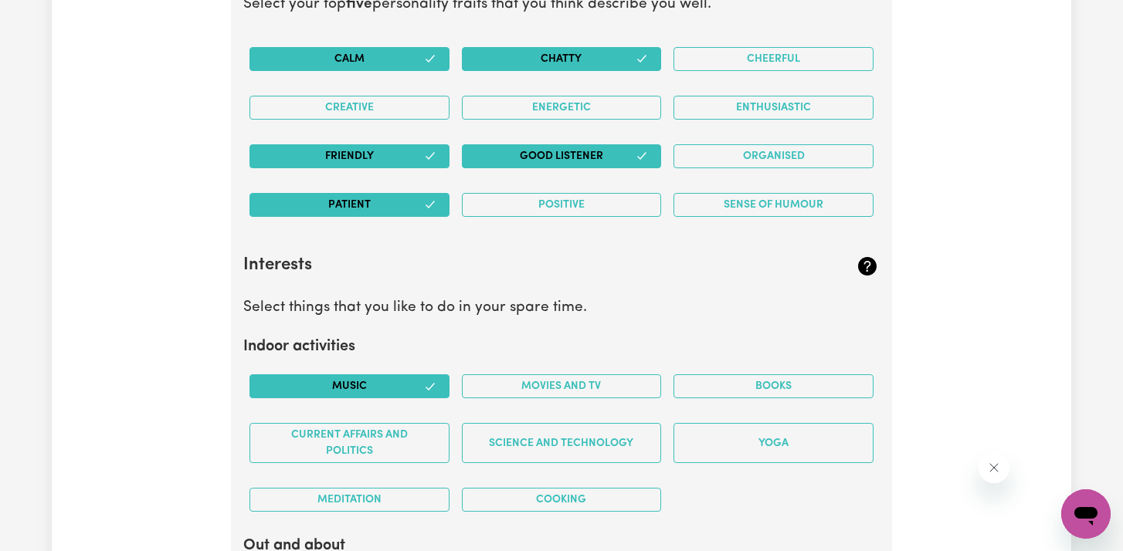
scroll to position [2544, 0]
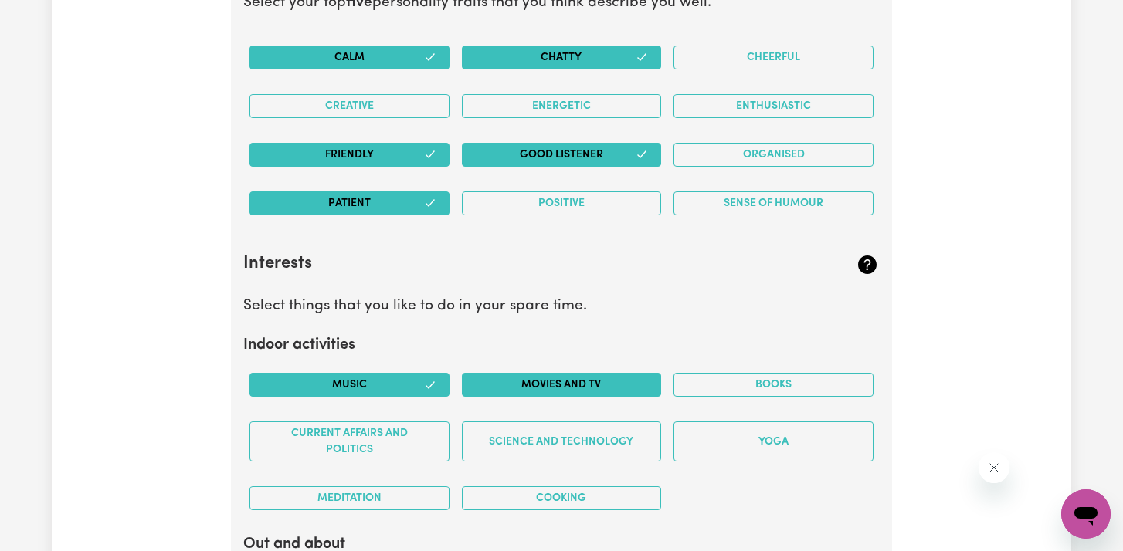
click at [541, 381] on button "Movies and TV" at bounding box center [562, 385] width 200 height 24
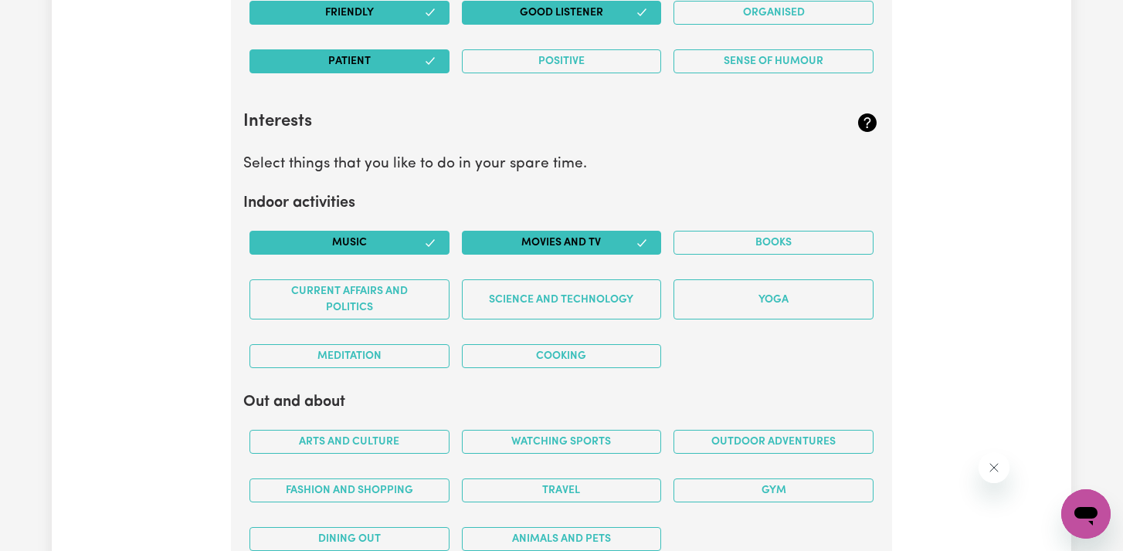
scroll to position [2687, 0]
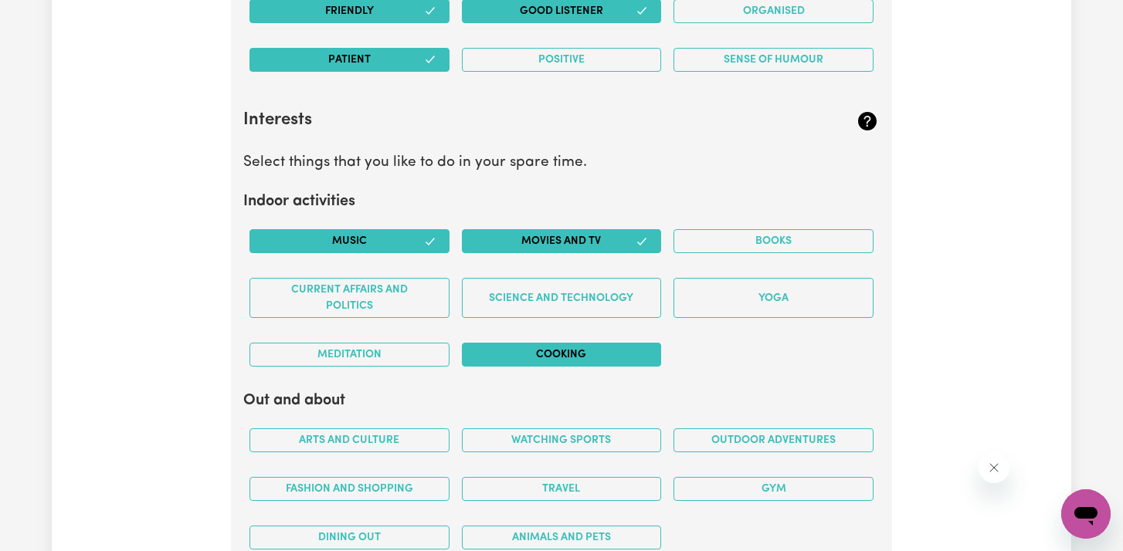
click at [544, 358] on button "Cooking" at bounding box center [562, 355] width 200 height 24
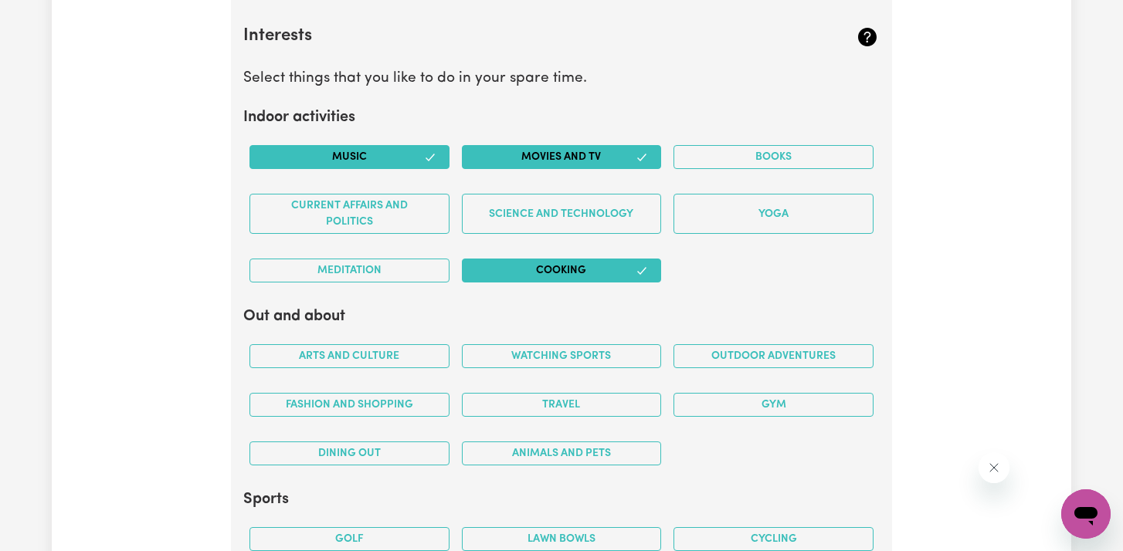
scroll to position [2775, 0]
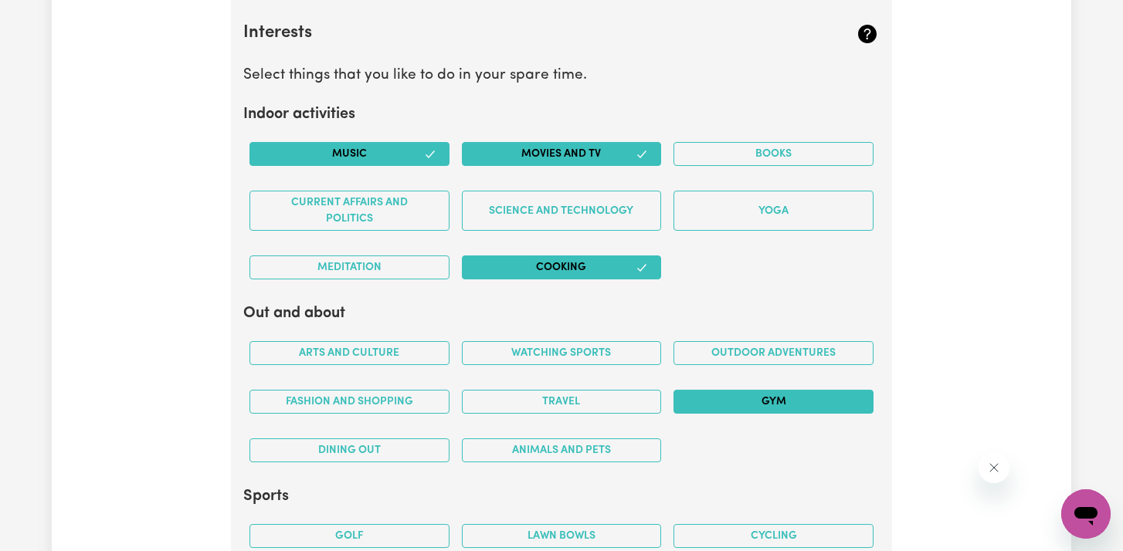
click at [724, 405] on button "Gym" at bounding box center [773, 402] width 200 height 24
click at [636, 403] on button "Travel" at bounding box center [562, 402] width 200 height 24
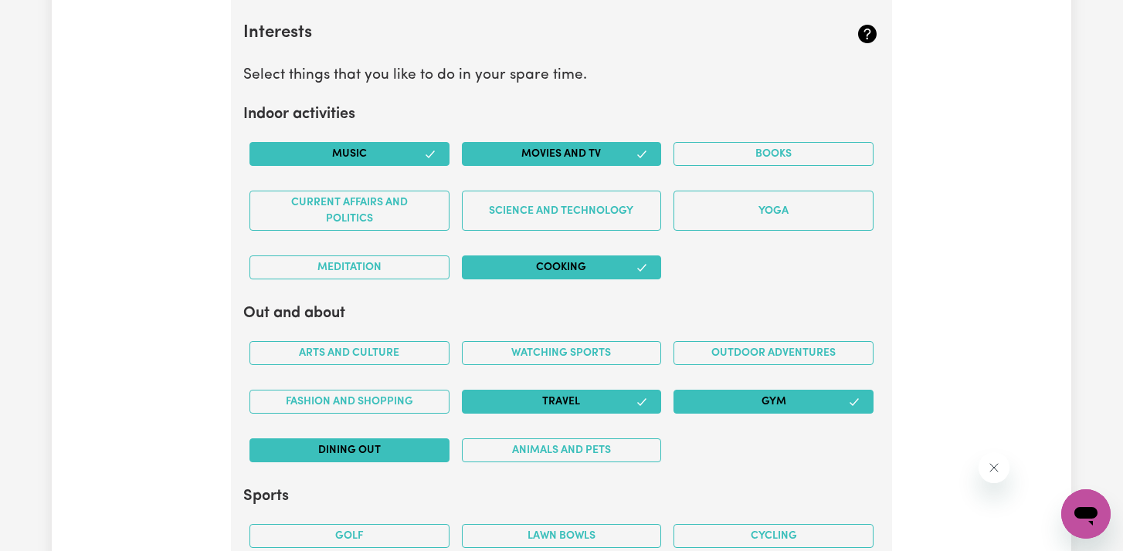
click at [408, 449] on button "Dining out" at bounding box center [349, 451] width 200 height 24
click at [399, 399] on button "Fashion and shopping" at bounding box center [349, 402] width 200 height 24
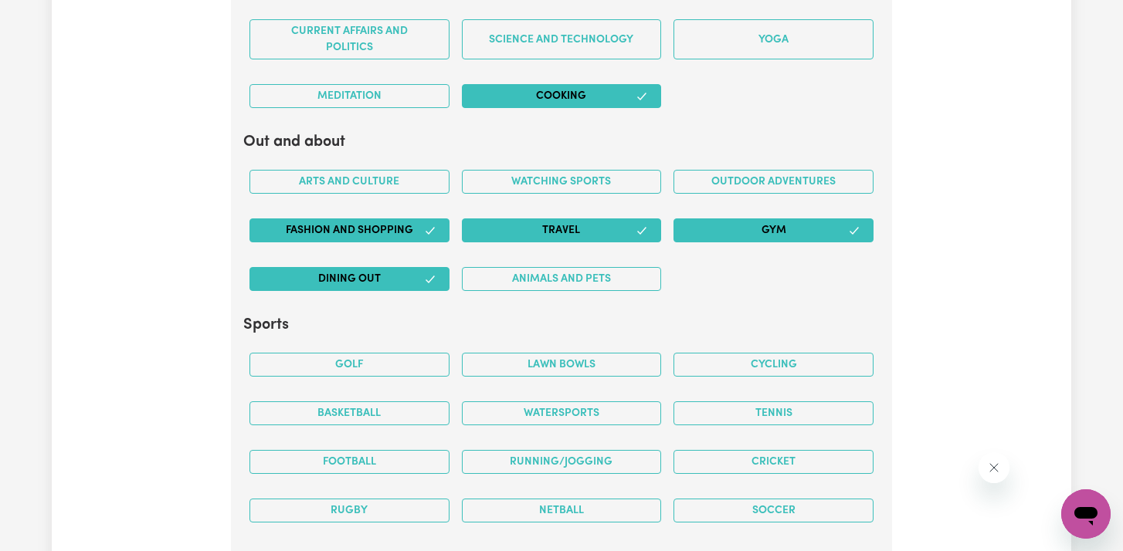
scroll to position [2949, 0]
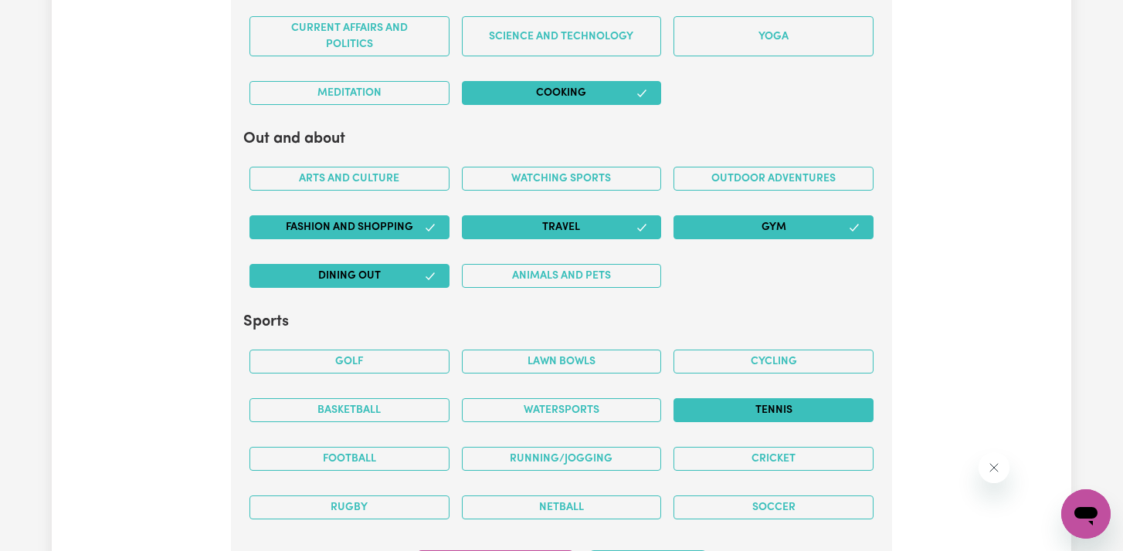
click at [722, 408] on button "Tennis" at bounding box center [773, 410] width 200 height 24
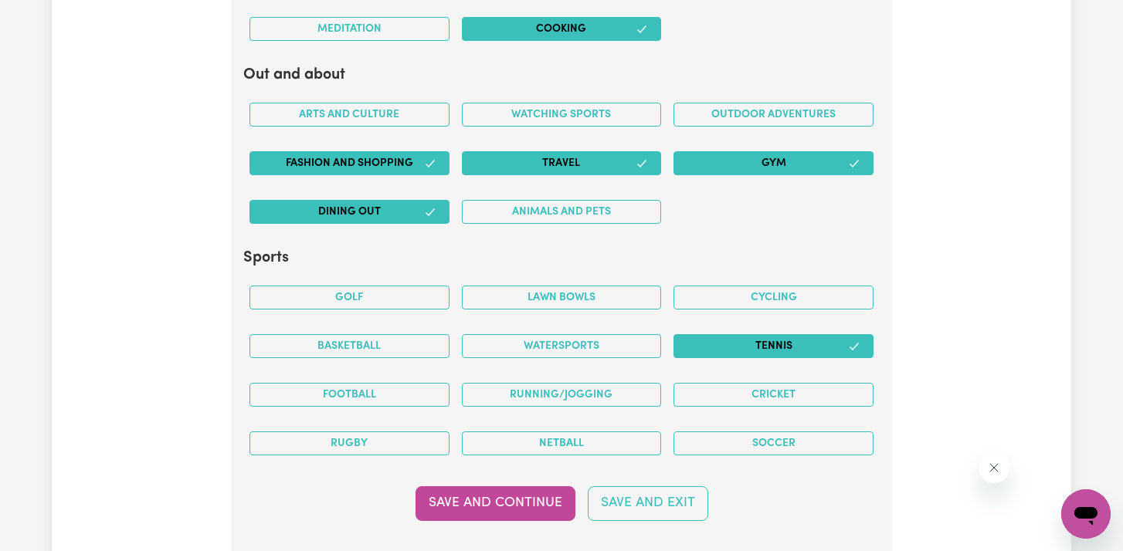
scroll to position [3015, 0]
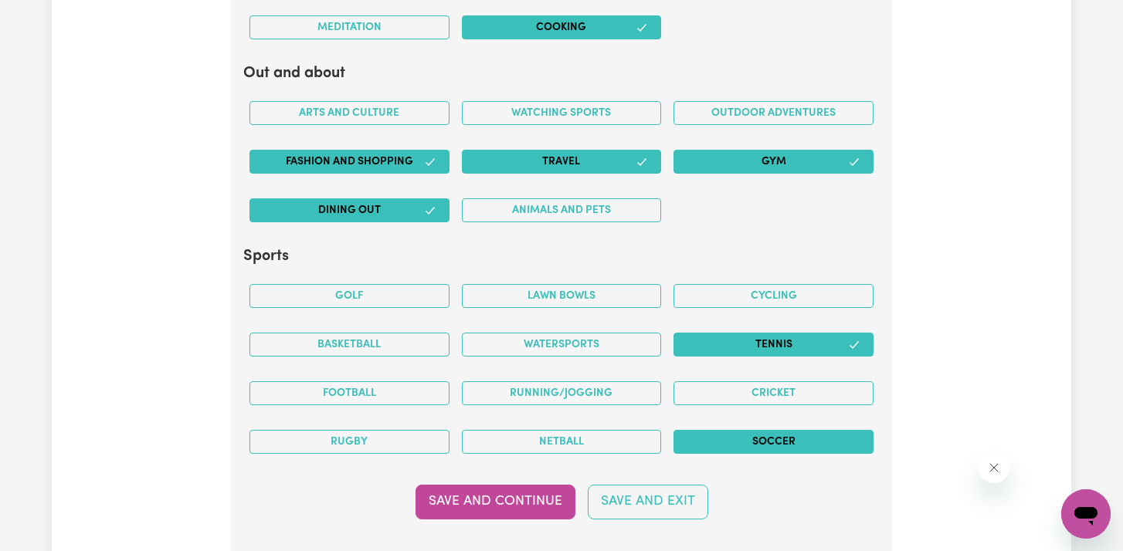
click at [709, 438] on button "Soccer" at bounding box center [773, 442] width 200 height 24
click at [508, 498] on button "Save and Continue" at bounding box center [495, 502] width 160 height 34
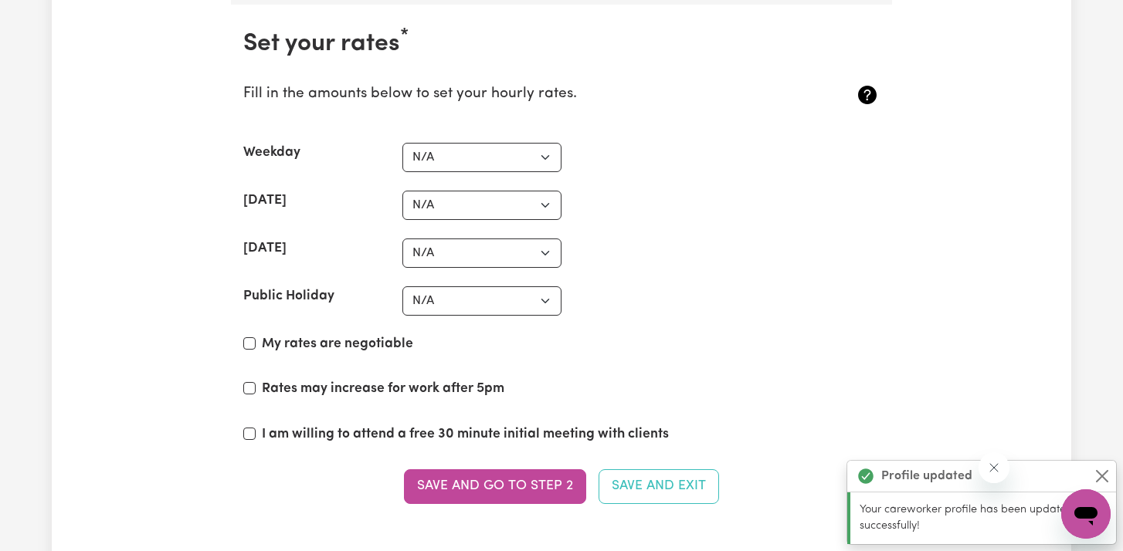
scroll to position [3577, 0]
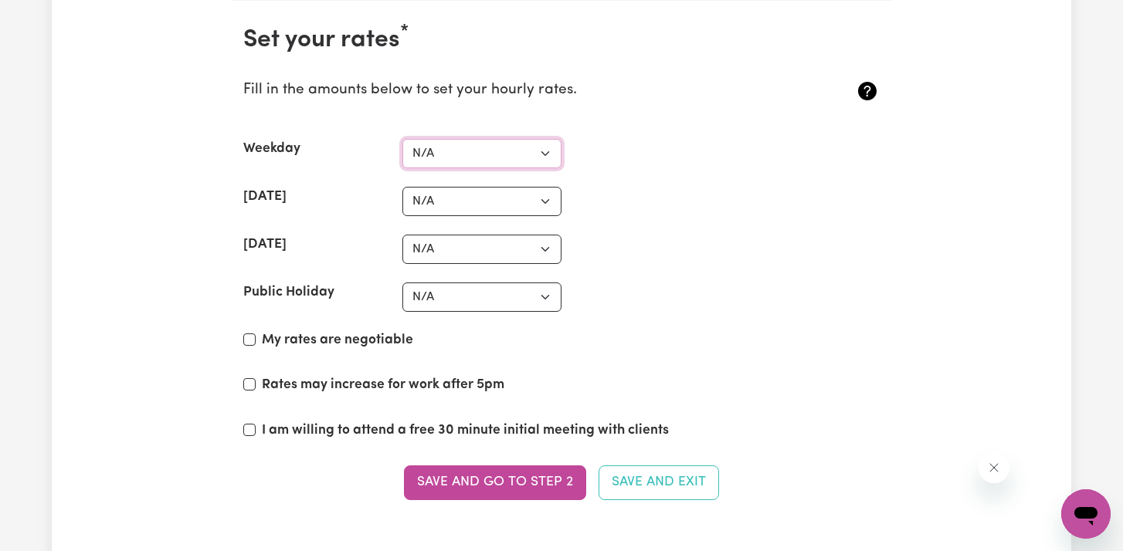
click at [507, 157] on select "N/A $37 $38 $39 $40 $41 $42 $43 $44 $45 $46 $47 $48 $49 $50 $51 $52 $53 $54 $55…" at bounding box center [481, 153] width 159 height 29
click at [387, 342] on label "My rates are negotiable" at bounding box center [337, 341] width 151 height 20
click at [256, 342] on input "My rates are negotiable" at bounding box center [249, 340] width 12 height 12
checkbox input "true"
click at [388, 387] on label "Rates may increase for work after 5pm" at bounding box center [383, 385] width 242 height 20
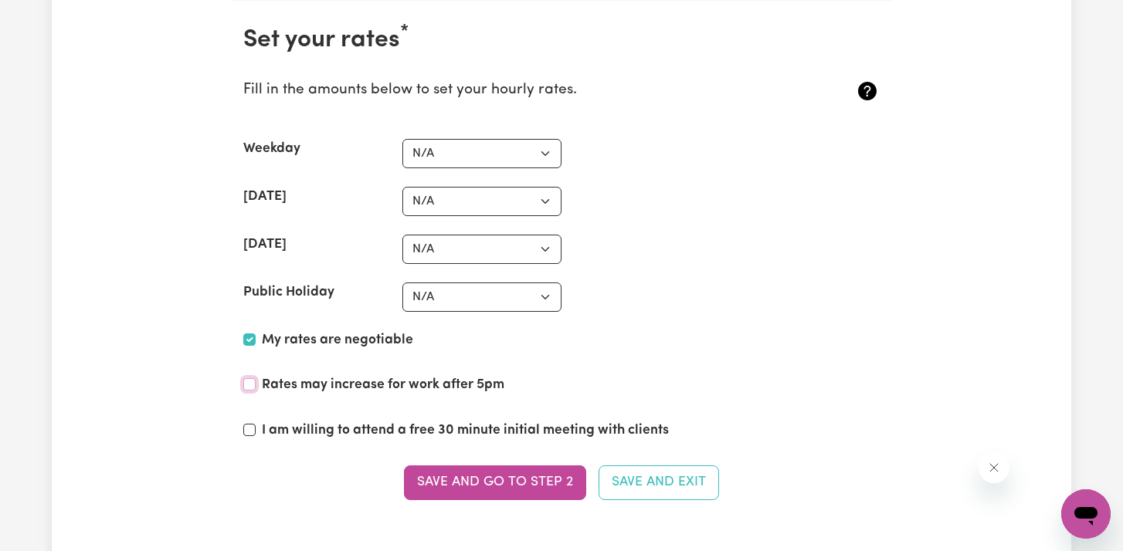
click at [256, 387] on input "Rates may increase for work after 5pm" at bounding box center [249, 384] width 12 height 12
checkbox input "true"
click at [364, 432] on label "I am willing to attend a free 30 minute initial meeting with clients" at bounding box center [465, 431] width 407 height 20
click at [256, 432] on input "I am willing to attend a free 30 minute initial meeting with clients" at bounding box center [249, 430] width 12 height 12
checkbox input "true"
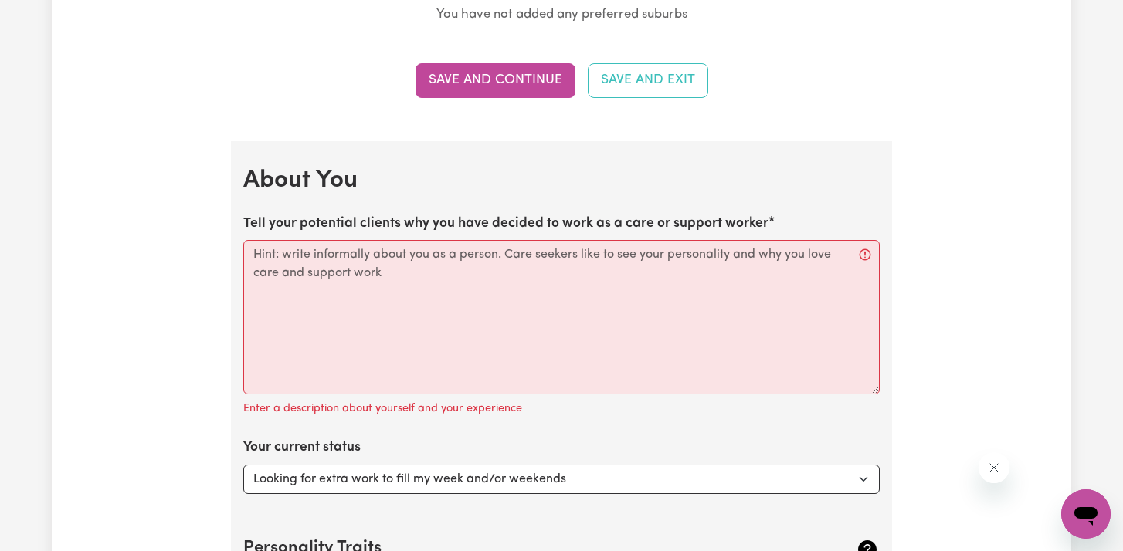
scroll to position [1953, 0]
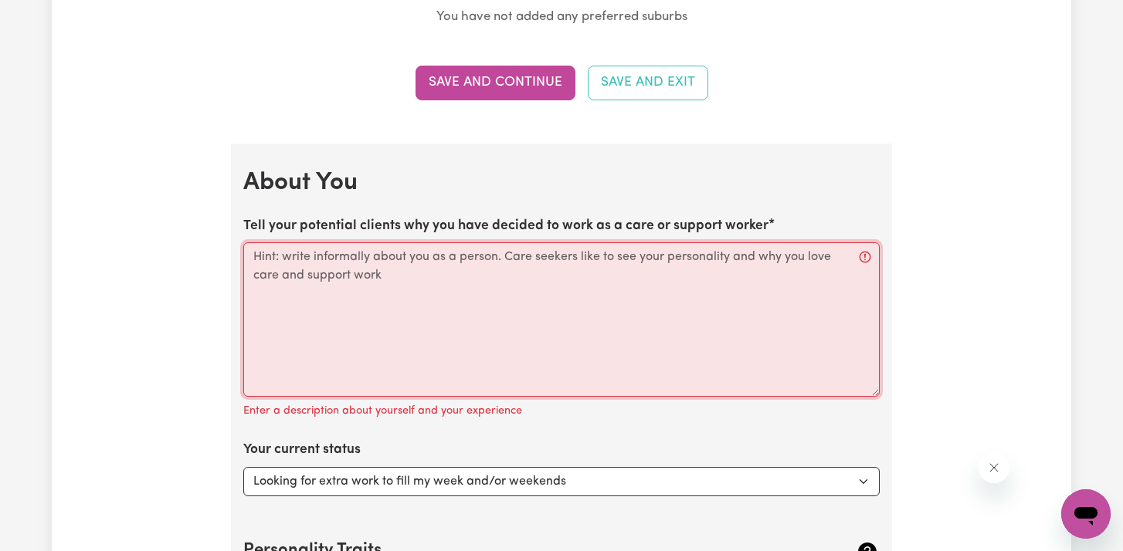
click at [528, 364] on textarea "Tell your potential clients why you have decided to work as a care or support w…" at bounding box center [561, 319] width 636 height 154
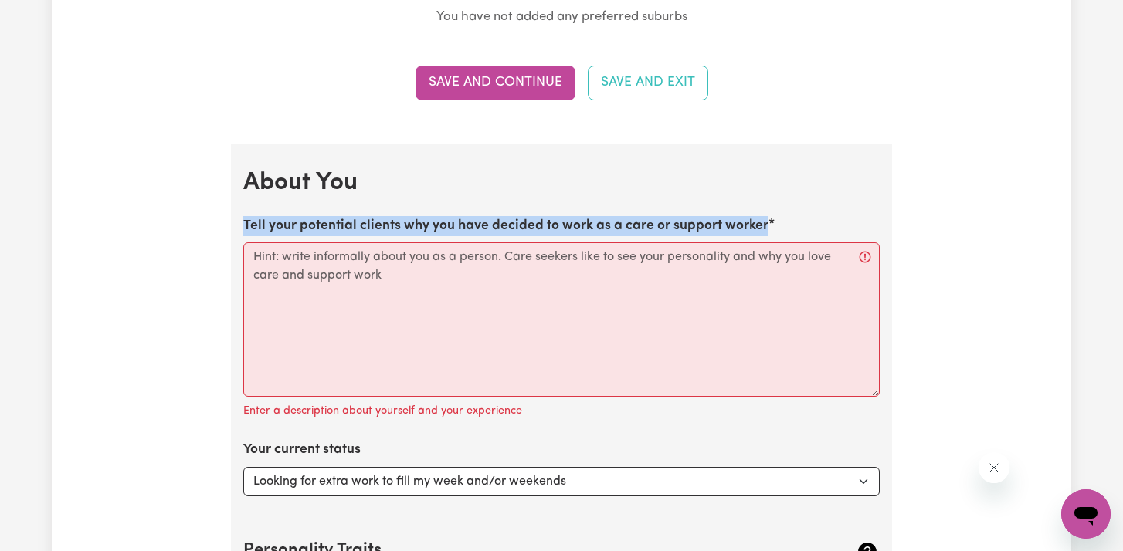
drag, startPoint x: 242, startPoint y: 221, endPoint x: 771, endPoint y: 223, distance: 529.7
copy label "Tell your potential clients why you have decided to work as a care or support w…"
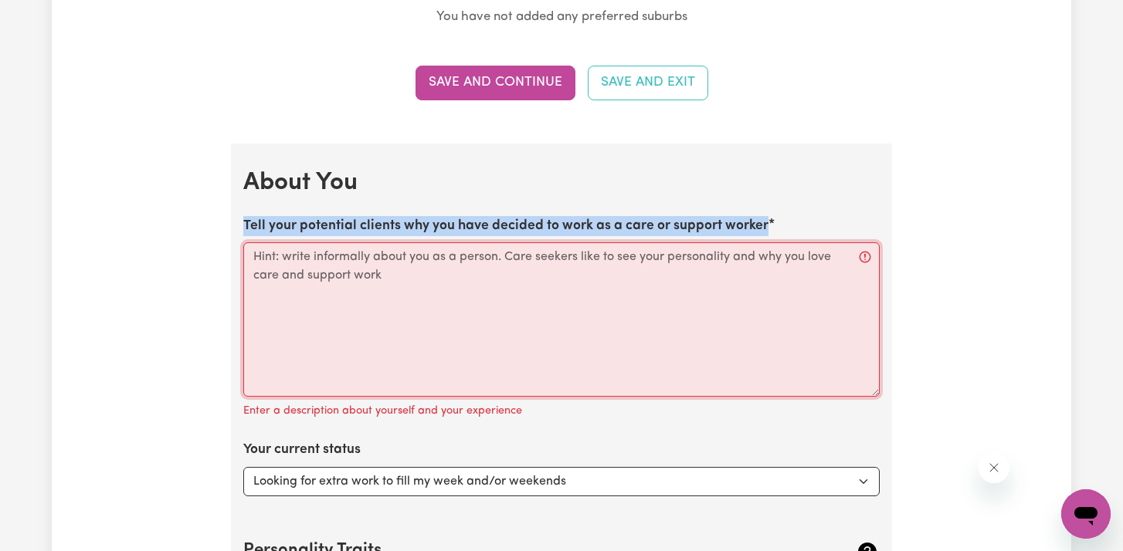
click at [422, 287] on textarea "Tell your potential clients why you have decided to work as a care or support w…" at bounding box center [561, 319] width 636 height 154
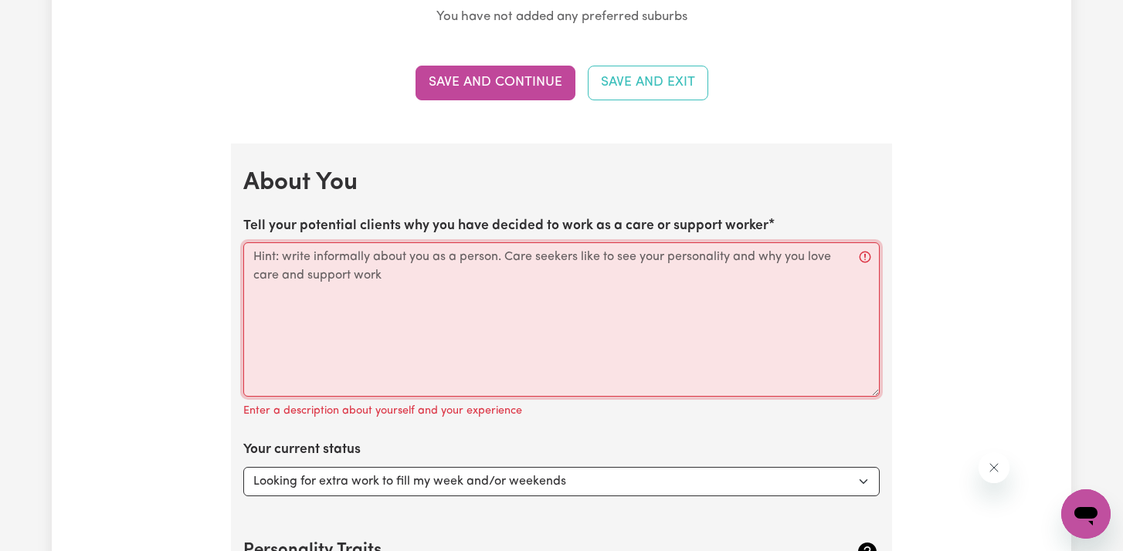
paste textarea "genuinely enjoy helping people and making a positive difference in their lives.…"
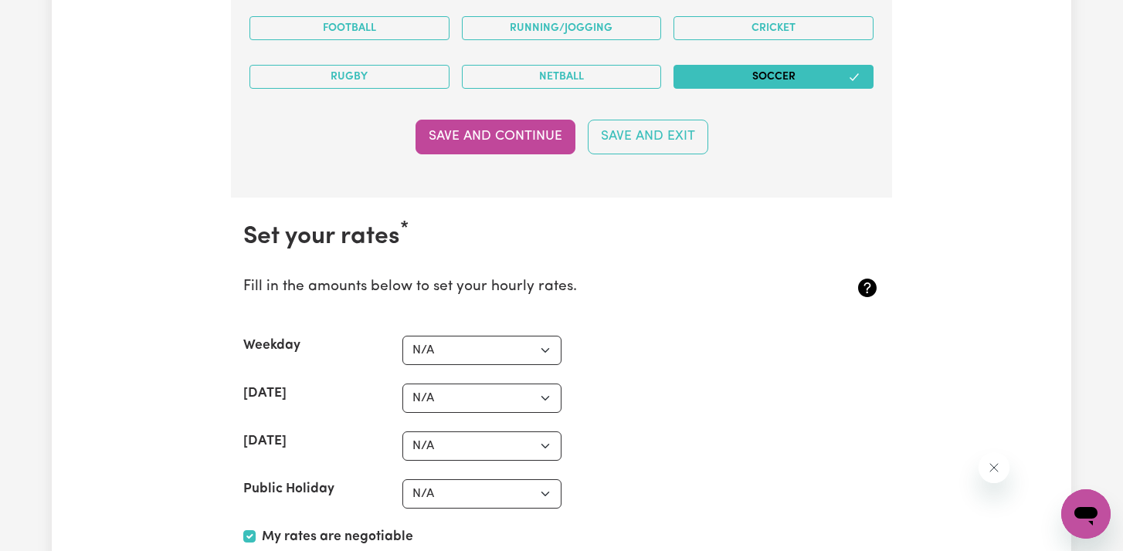
scroll to position [3376, 0]
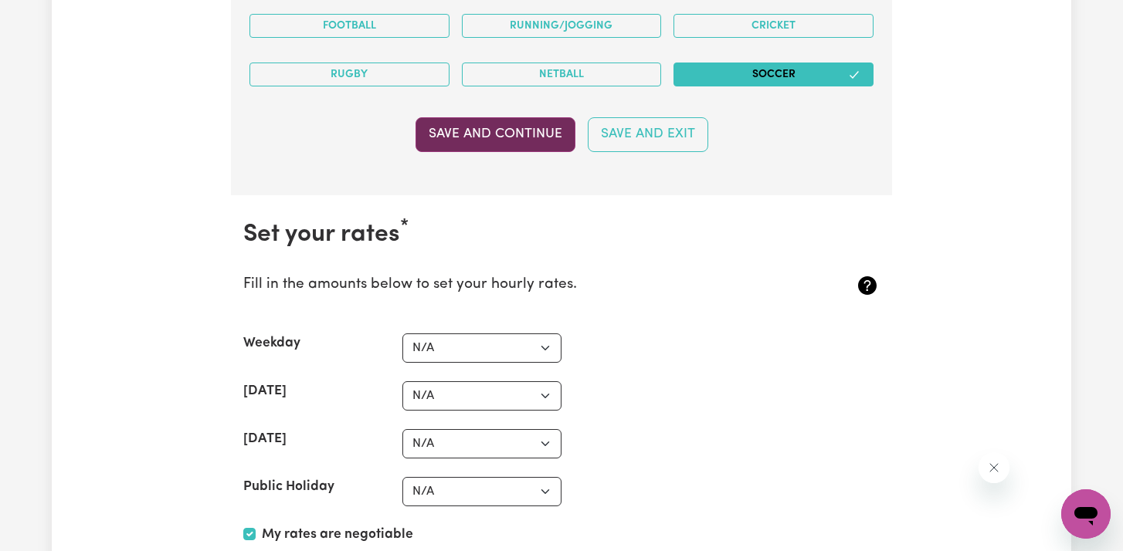
type textarea "I enjoy helping people and making a positive difference in their lives. I’m pat…"
click at [486, 133] on button "Save and Continue" at bounding box center [495, 134] width 160 height 34
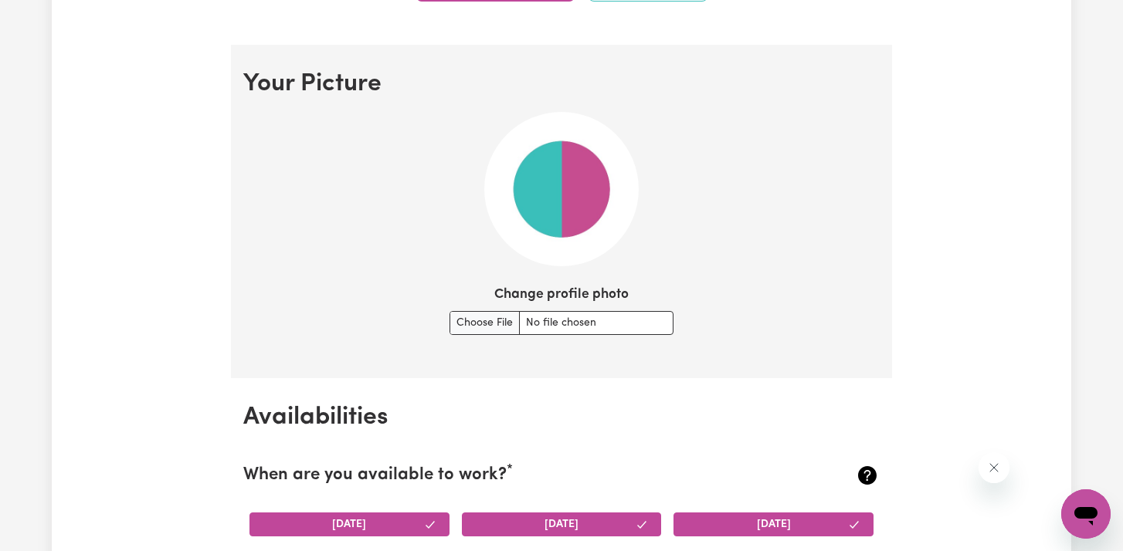
scroll to position [1071, 0]
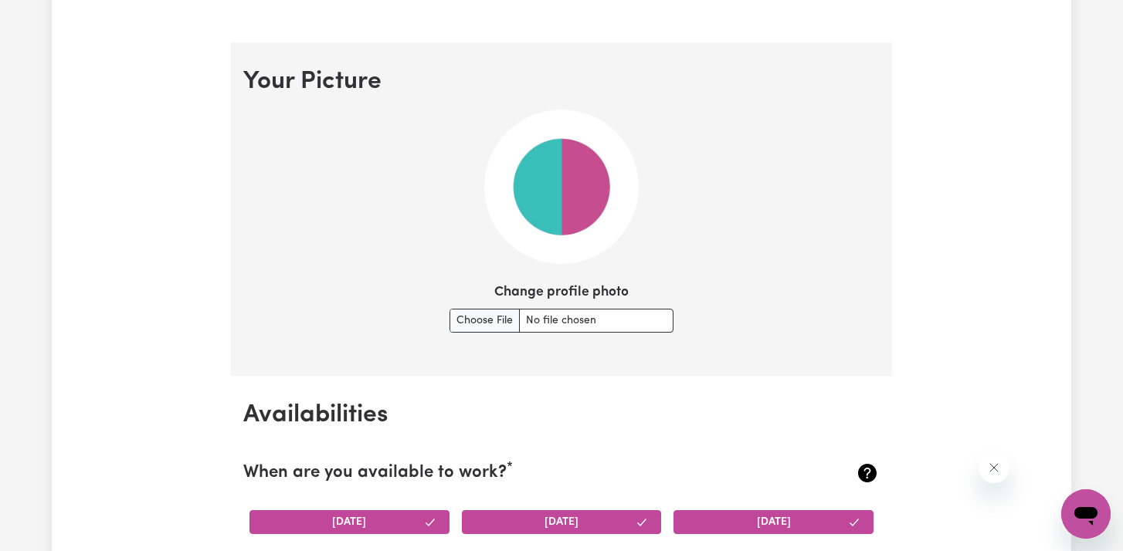
click at [547, 200] on img at bounding box center [561, 187] width 154 height 154
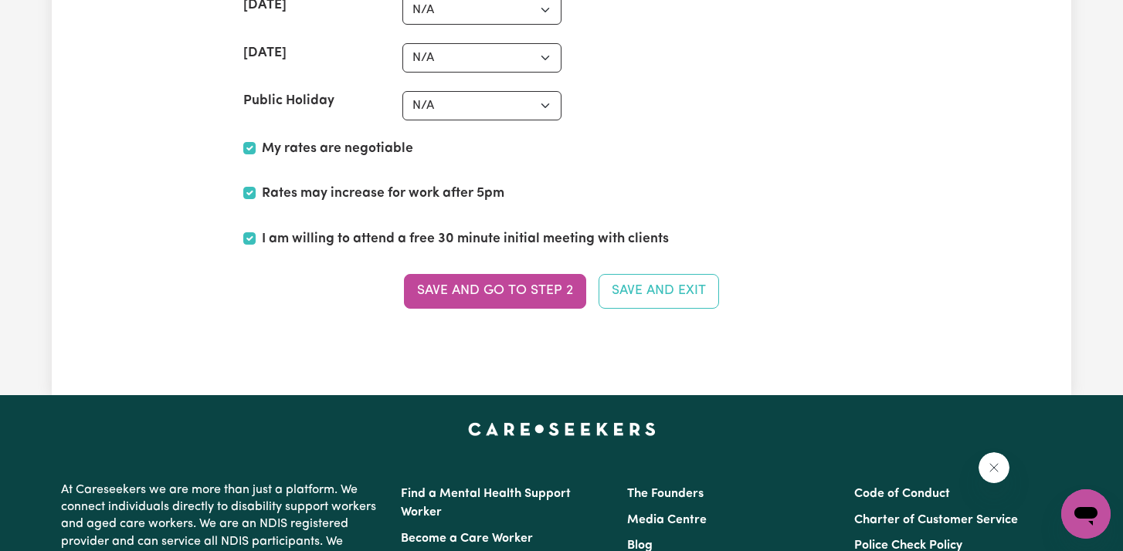
scroll to position [3761, 0]
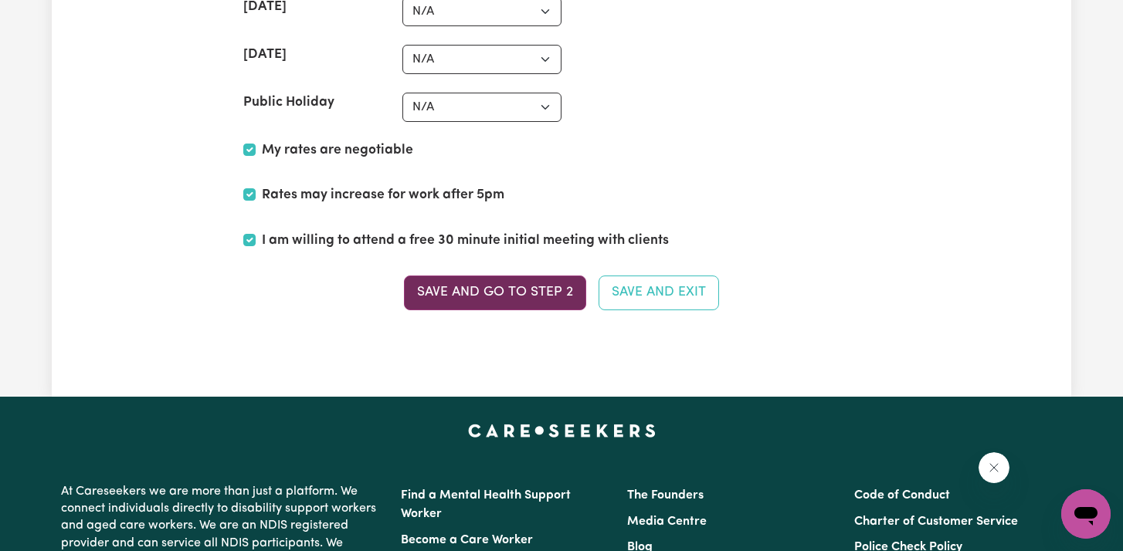
click at [527, 301] on button "Save and go to Step 2" at bounding box center [495, 293] width 182 height 34
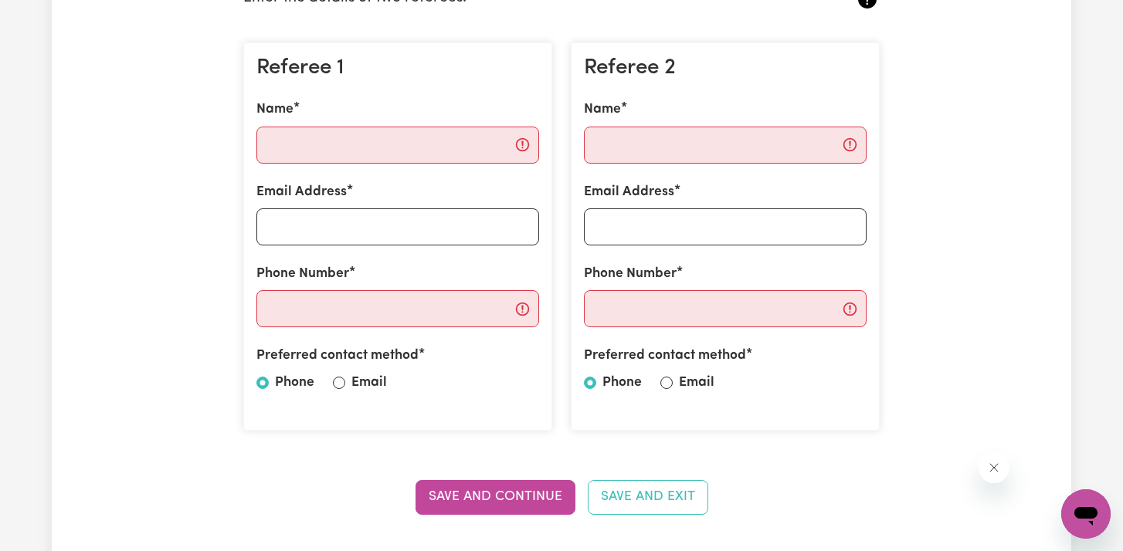
scroll to position [438, 0]
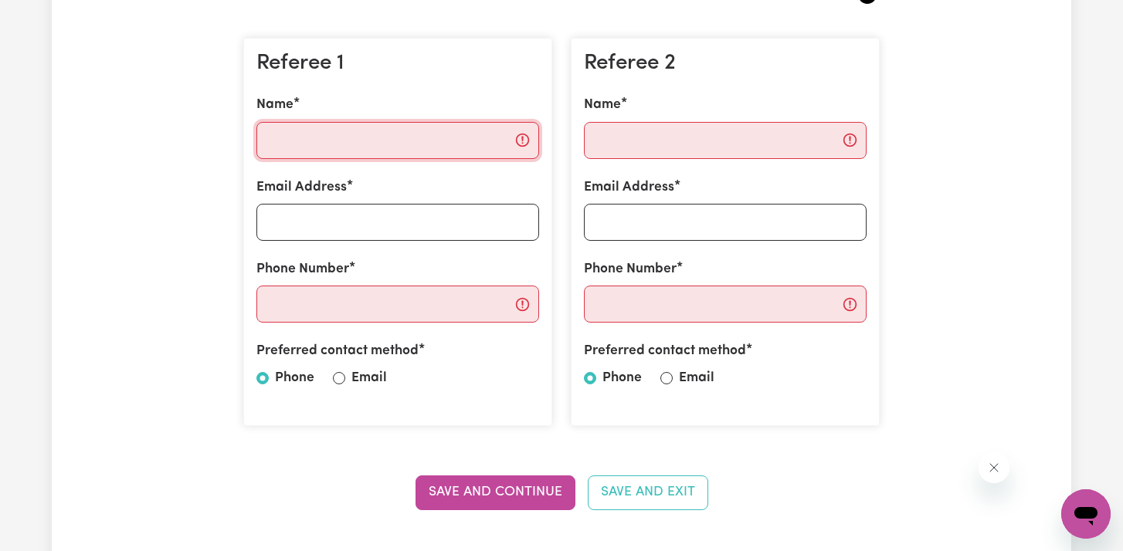
click at [479, 136] on input "Name" at bounding box center [397, 140] width 283 height 37
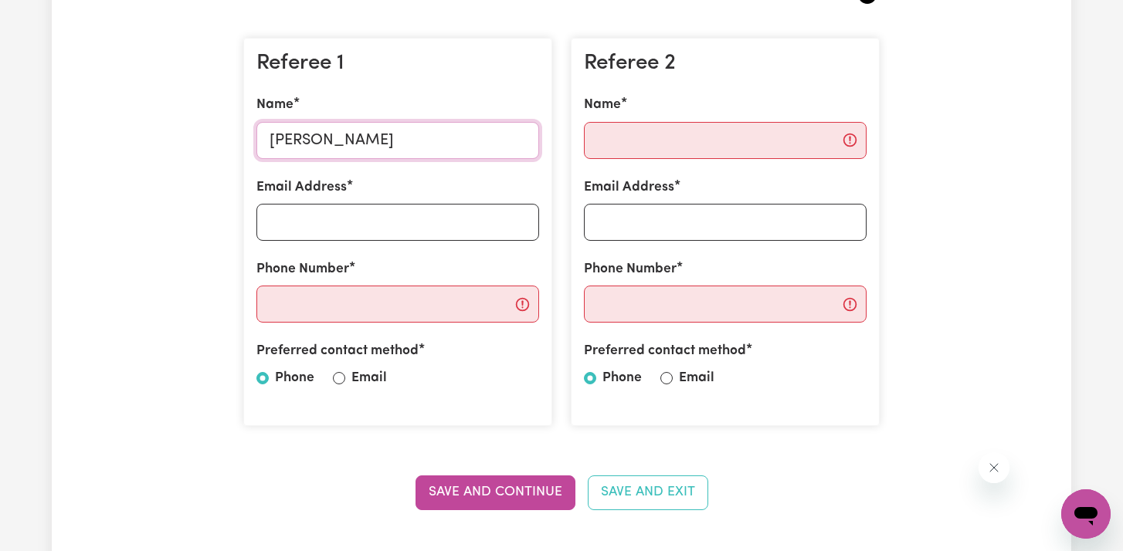
type input "[PERSON_NAME]"
click at [343, 378] on input "Email" at bounding box center [339, 378] width 12 height 12
radio input "true"
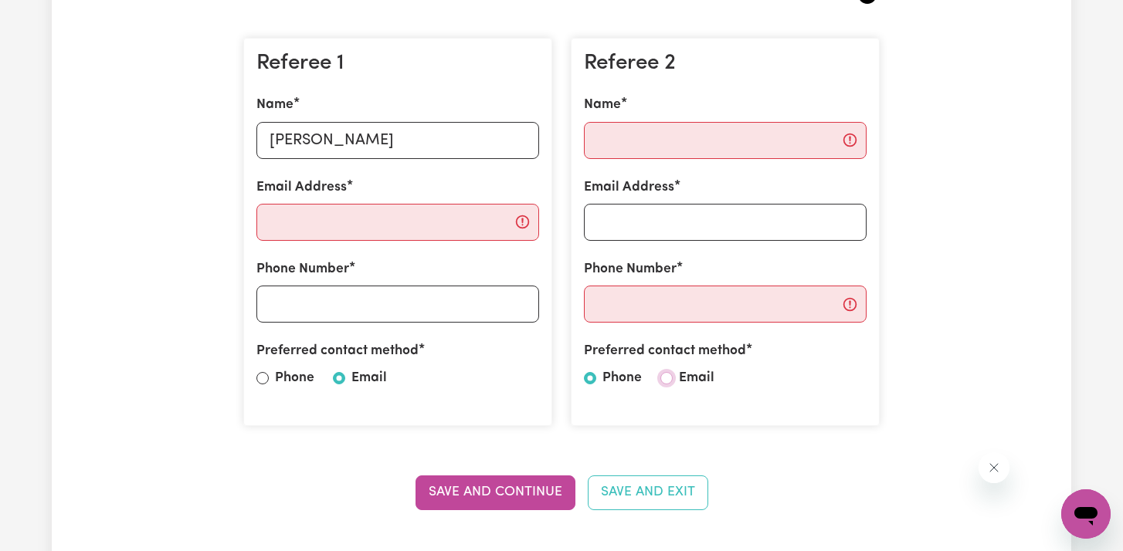
click at [667, 381] on input "Email" at bounding box center [666, 378] width 12 height 12
radio input "true"
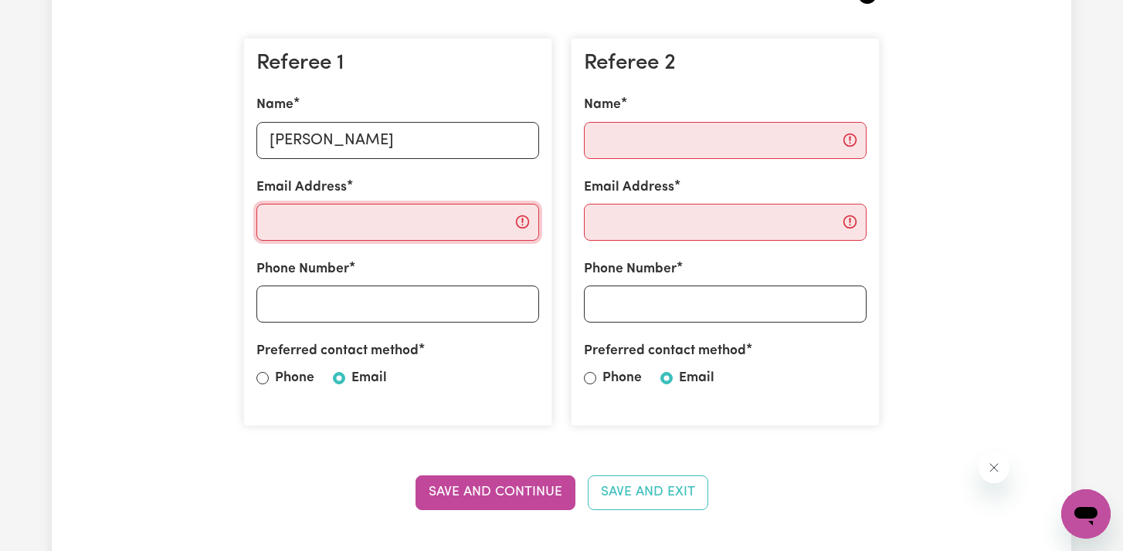
click at [480, 215] on input "Email Address" at bounding box center [397, 222] width 283 height 37
paste input "[PERSON_NAME]< [PERSON_NAME] [PERSON_NAME][EMAIL_ADDRESS][DOMAIN_NAME]"
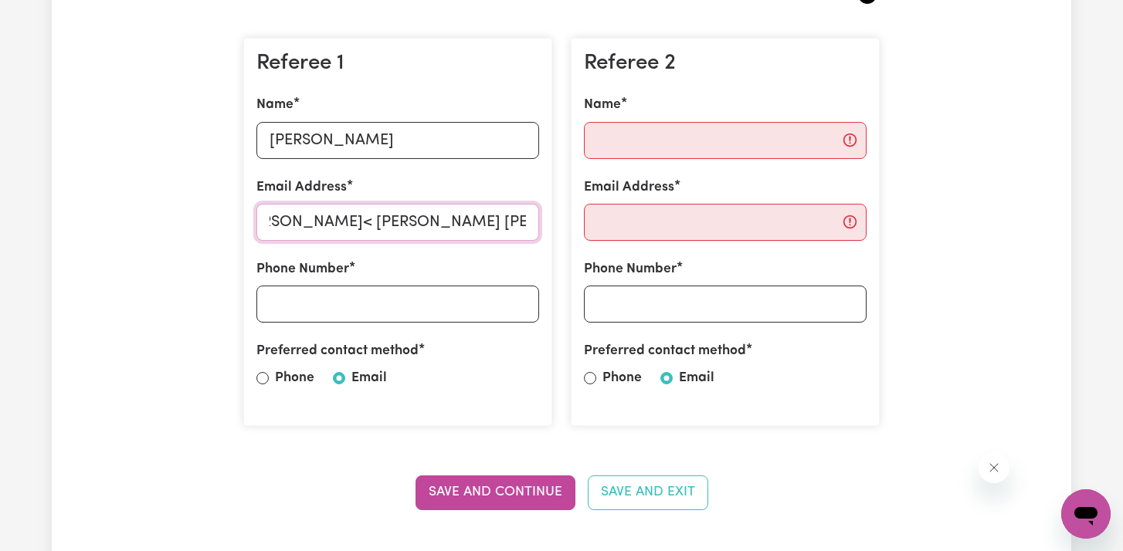
drag, startPoint x: 341, startPoint y: 222, endPoint x: 189, endPoint y: 249, distance: 154.4
type input "[PERSON_NAME] [EMAIL_ADDRESS][DOMAIN_NAME]"
click at [329, 308] on input "Phone Number" at bounding box center [397, 304] width 283 height 37
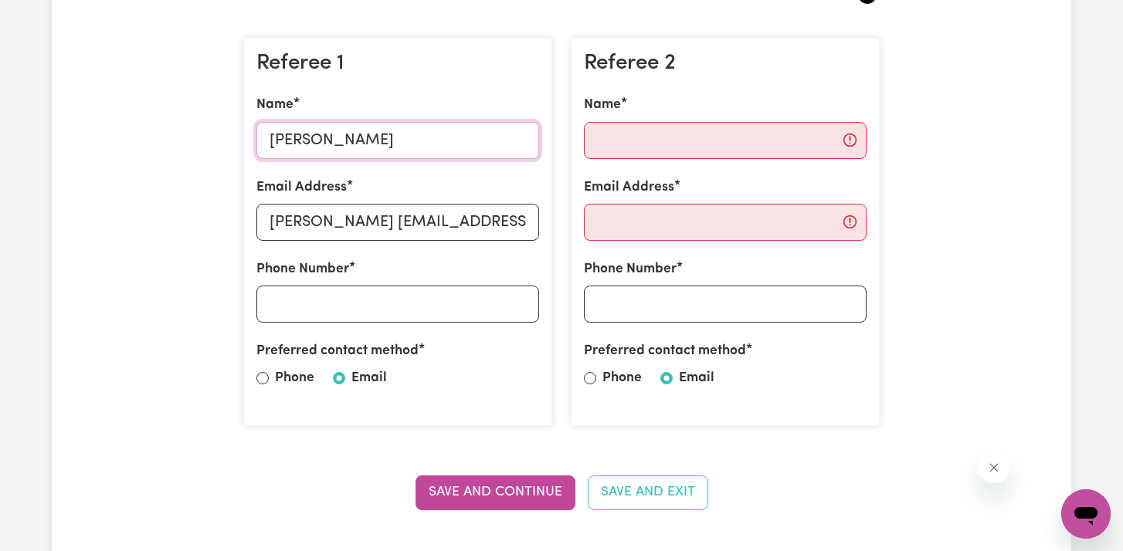
click at [442, 135] on input "[PERSON_NAME]" at bounding box center [397, 140] width 283 height 37
type input "[PERSON_NAME] curtain"
click at [353, 298] on input "Phone Number" at bounding box center [397, 304] width 283 height 37
type input "0402304465"
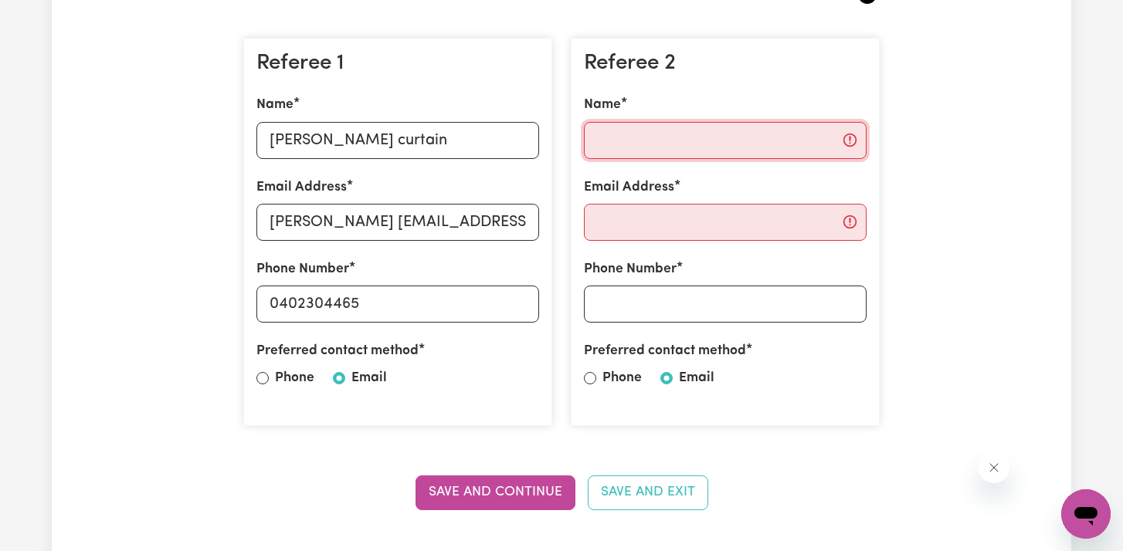
click at [706, 131] on input "Name" at bounding box center [725, 140] width 283 height 37
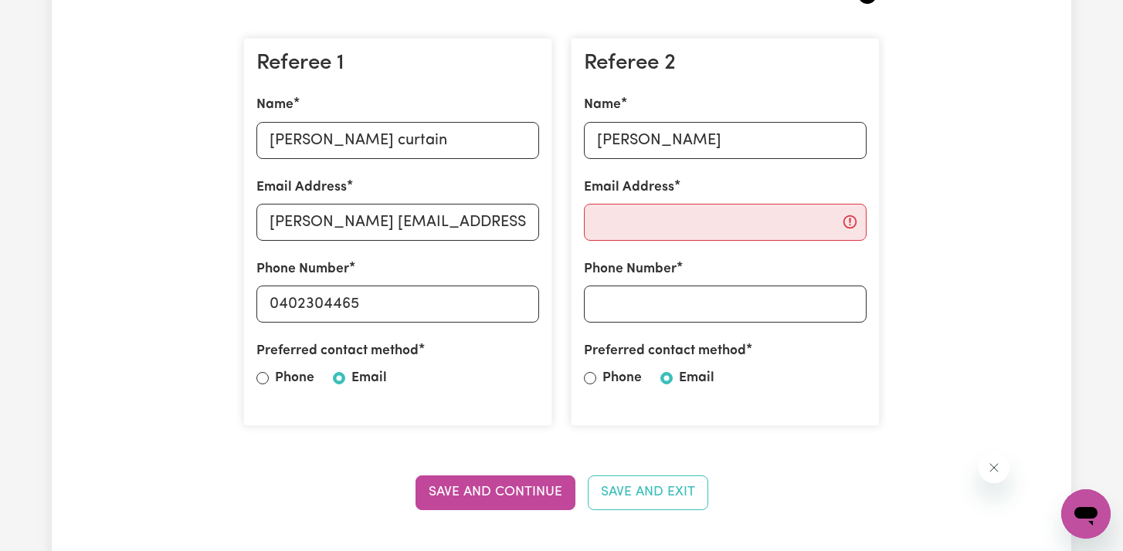
click at [691, 171] on div "Referee 2 Name [PERSON_NAME] Email Address Phone Number Preferred contact metho…" at bounding box center [725, 232] width 309 height 389
click at [708, 140] on input "[PERSON_NAME]" at bounding box center [725, 140] width 283 height 37
paste input "Chequer"
type input "[PERSON_NAME]"
click at [651, 225] on input "Email Address" at bounding box center [725, 222] width 283 height 37
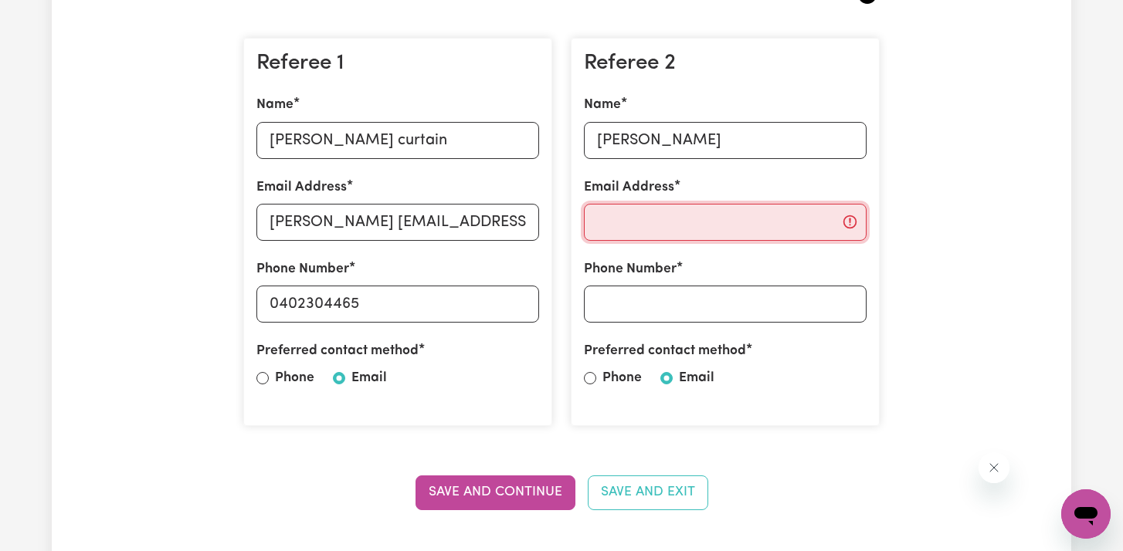
paste input "[EMAIL_ADDRESS][DOMAIN_NAME]"
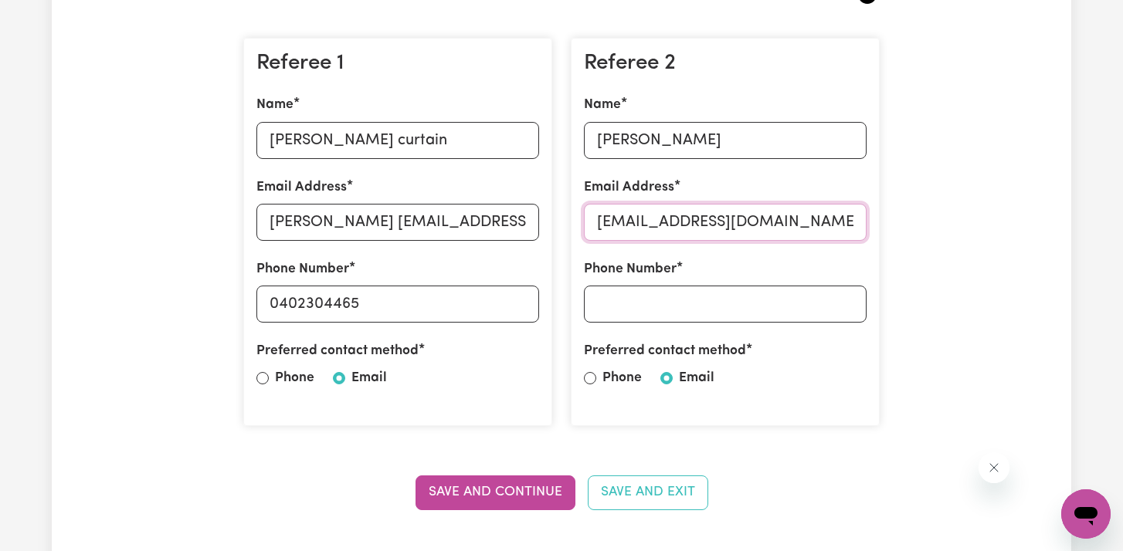
type input "[EMAIL_ADDRESS][DOMAIN_NAME]"
click at [686, 311] on input "Phone Number" at bounding box center [725, 304] width 283 height 37
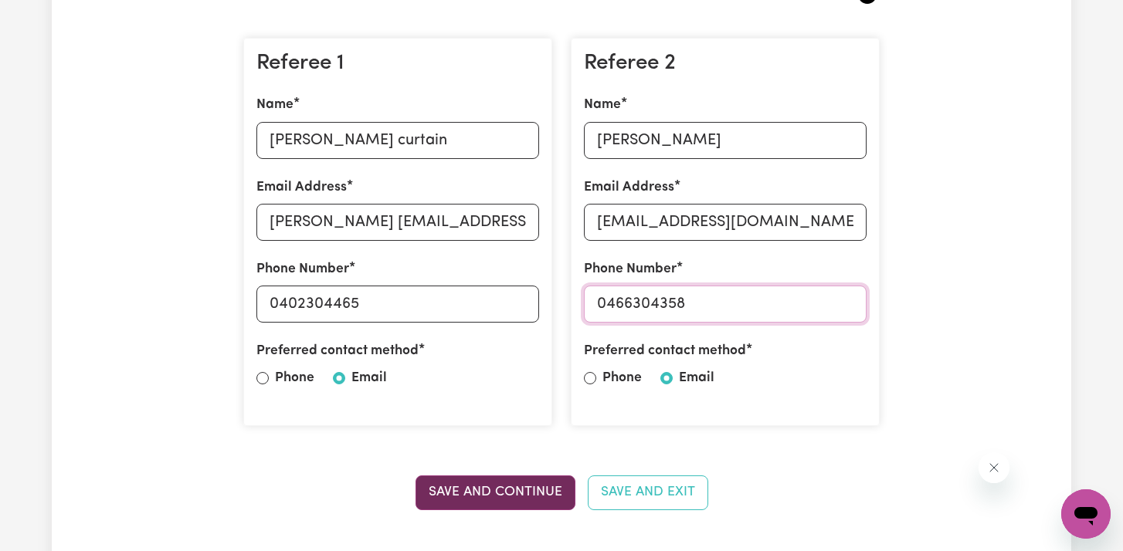
type input "0466304358"
click at [520, 483] on button "Save and Continue" at bounding box center [495, 493] width 160 height 34
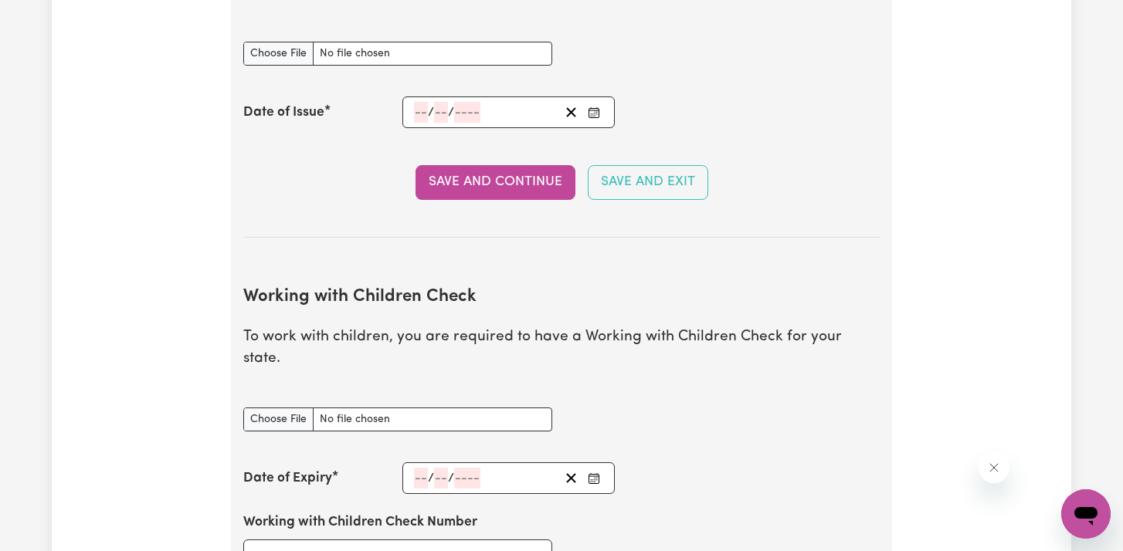
scroll to position [1157, 0]
click at [368, 263] on section "Working with Children Check To work with children, you are required to have a W…" at bounding box center [561, 478] width 636 height 434
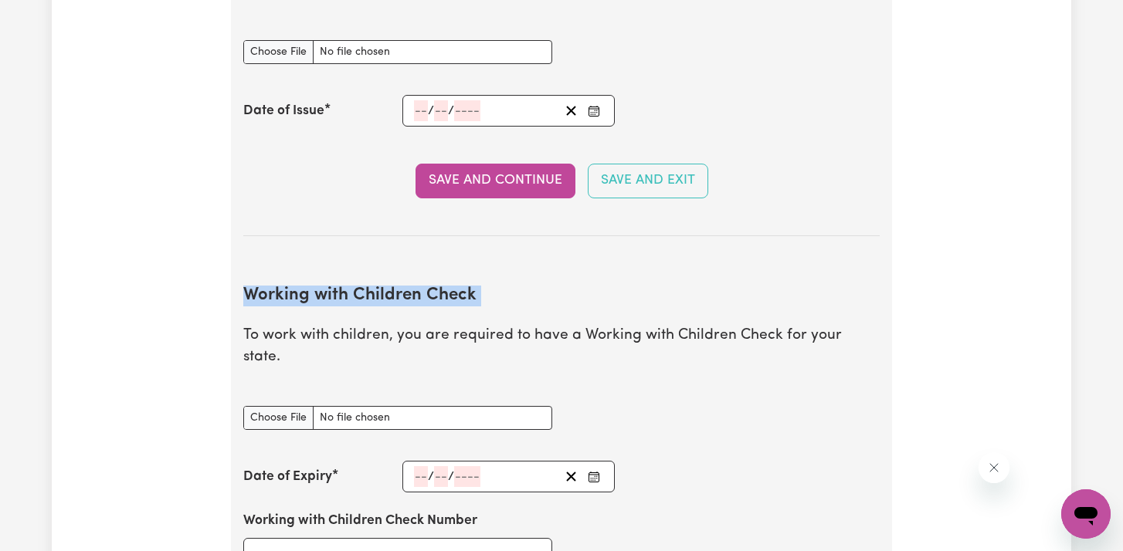
click at [368, 263] on section "Working with Children Check To work with children, you are required to have a W…" at bounding box center [561, 478] width 636 height 434
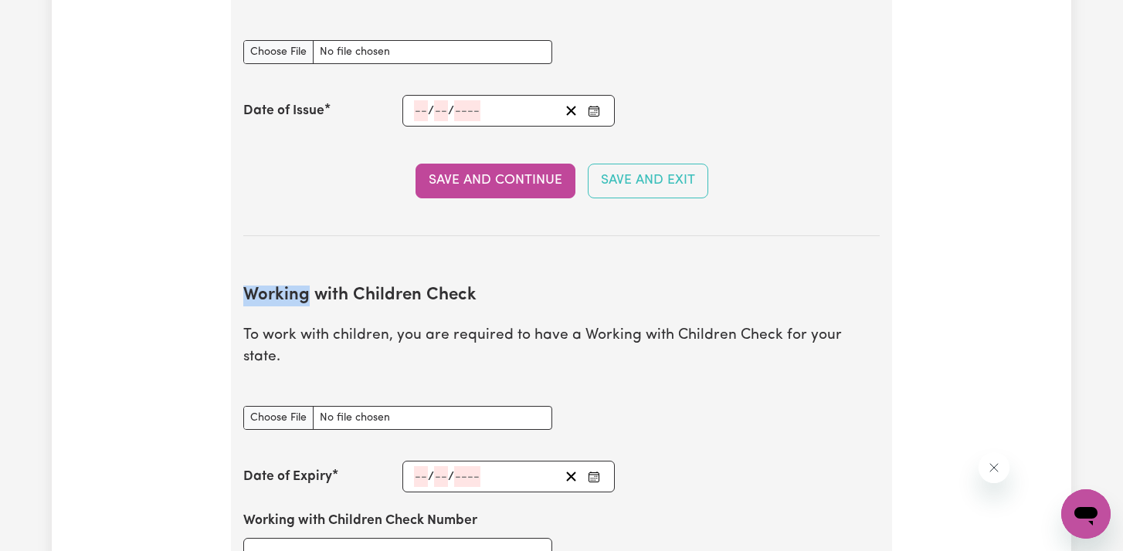
click at [368, 263] on section "Working with Children Check To work with children, you are required to have a W…" at bounding box center [561, 478] width 636 height 434
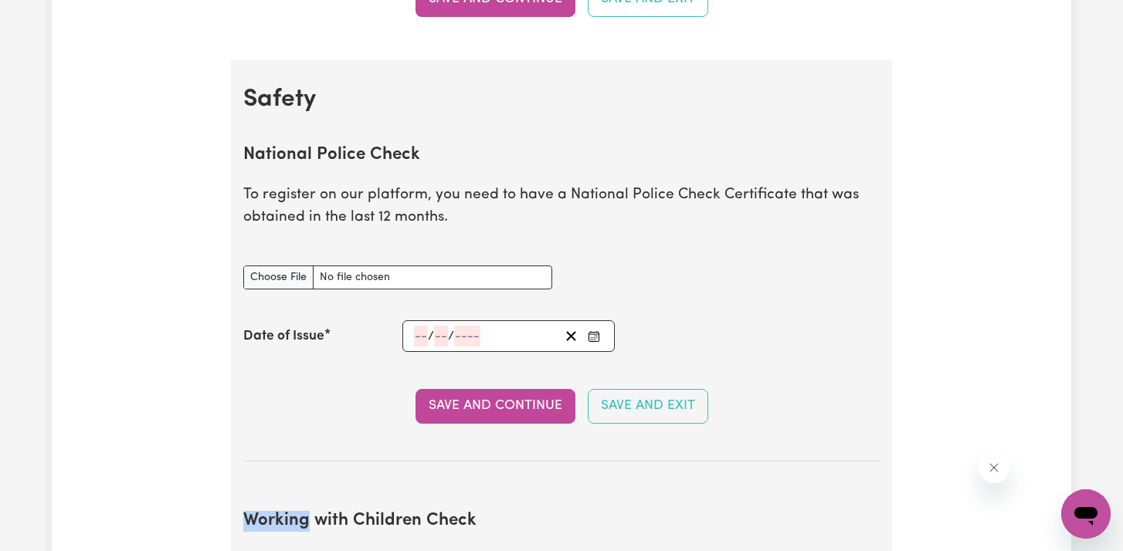
scroll to position [930, 0]
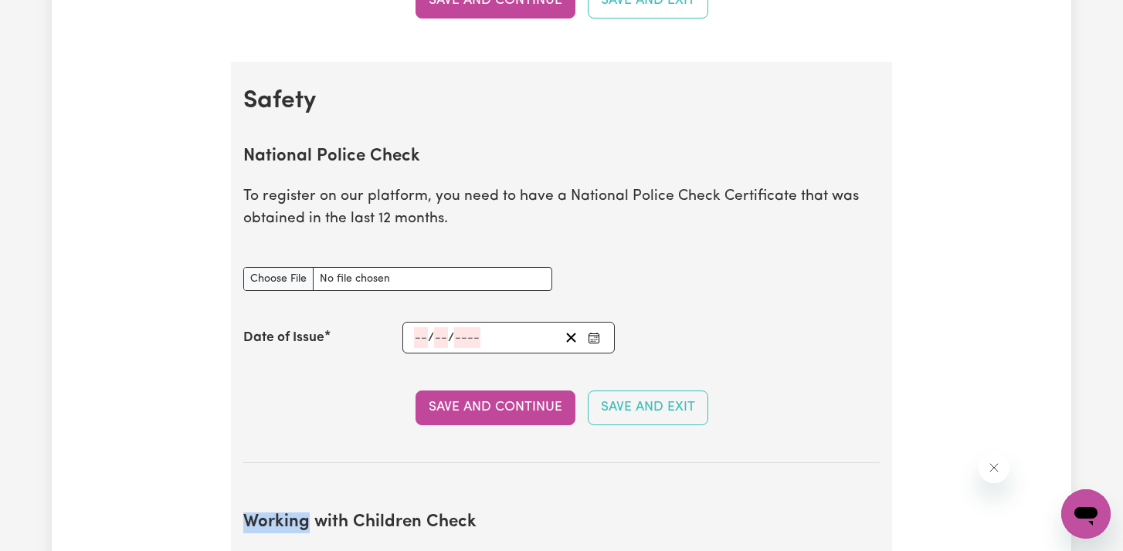
click at [608, 202] on p "To register on our platform, you need to have a National Police Check Certifica…" at bounding box center [561, 208] width 636 height 45
